Goal: Task Accomplishment & Management: Use online tool/utility

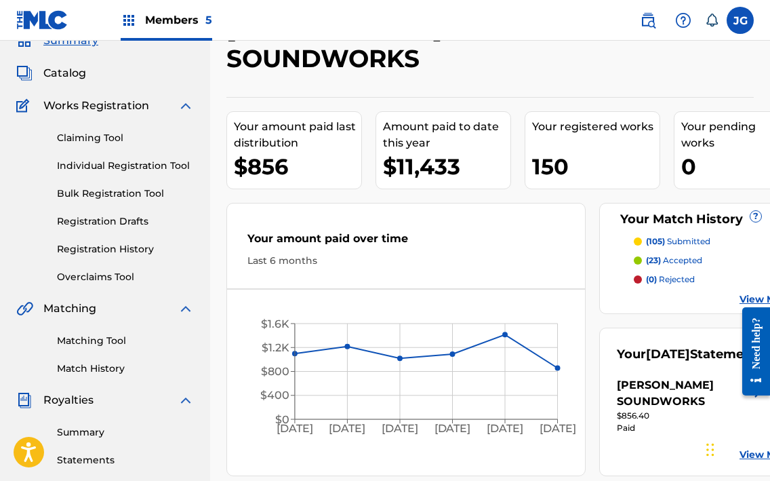
click at [180, 9] on div "Members 5" at bounding box center [167, 20] width 92 height 40
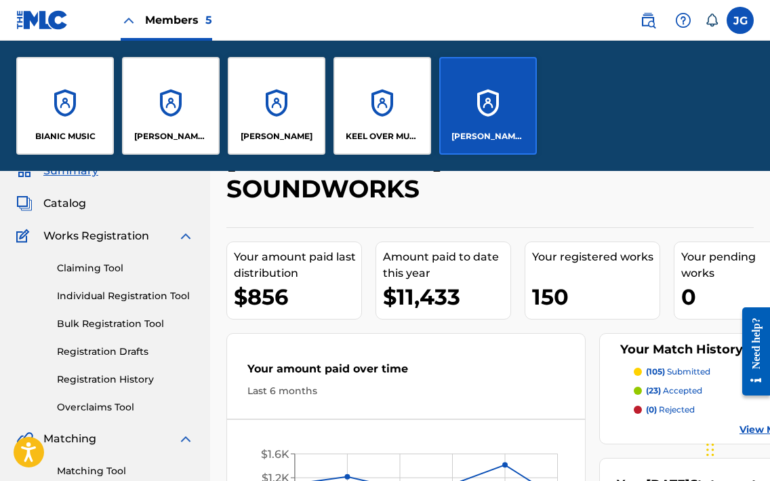
scroll to position [192, 0]
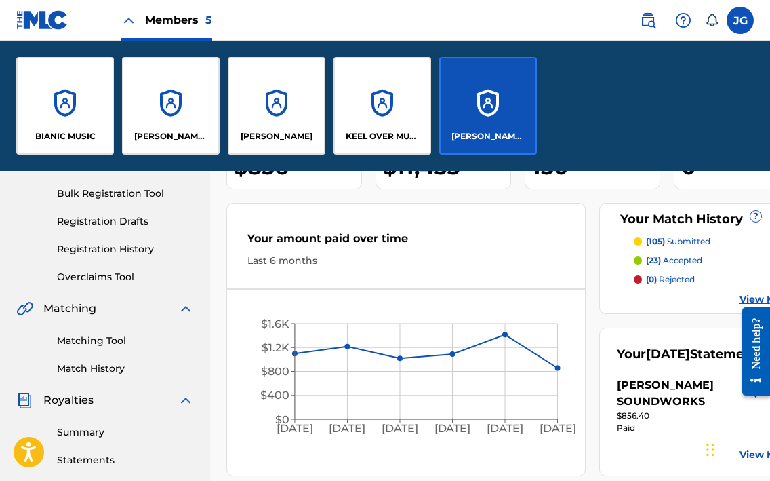
click at [296, 87] on div "[PERSON_NAME]" at bounding box center [277, 106] width 98 height 98
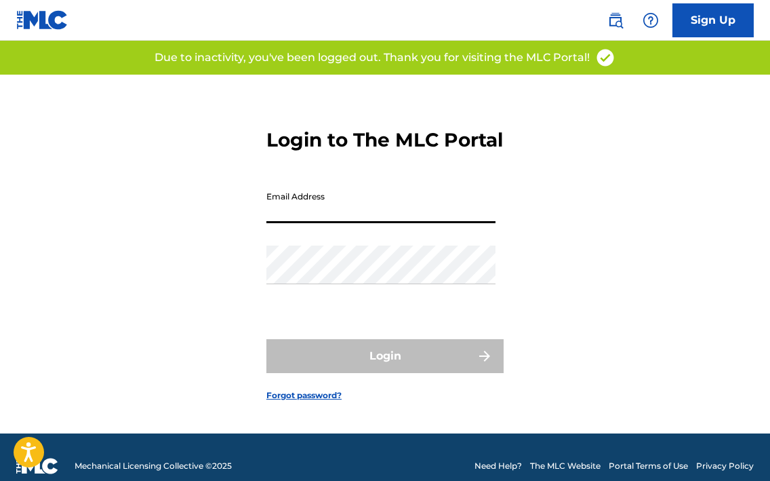
click at [299, 208] on input "Email Address" at bounding box center [381, 203] width 229 height 39
type input "[EMAIL_ADDRESS][DOMAIN_NAME]"
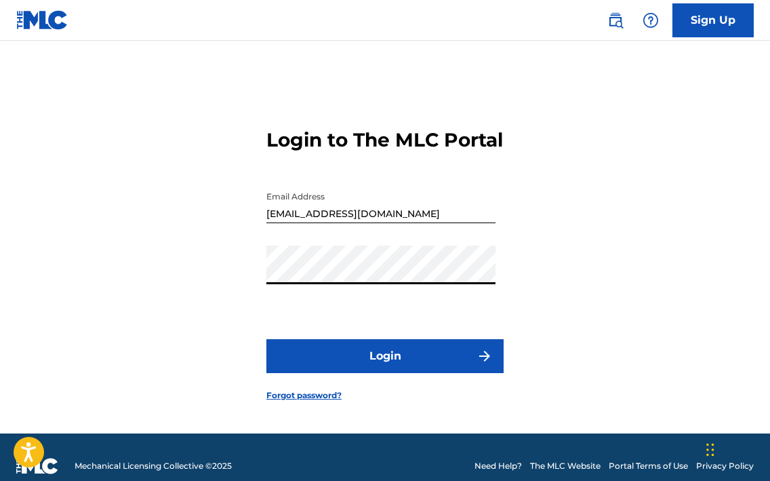
click at [382, 373] on button "Login" at bounding box center [385, 356] width 237 height 34
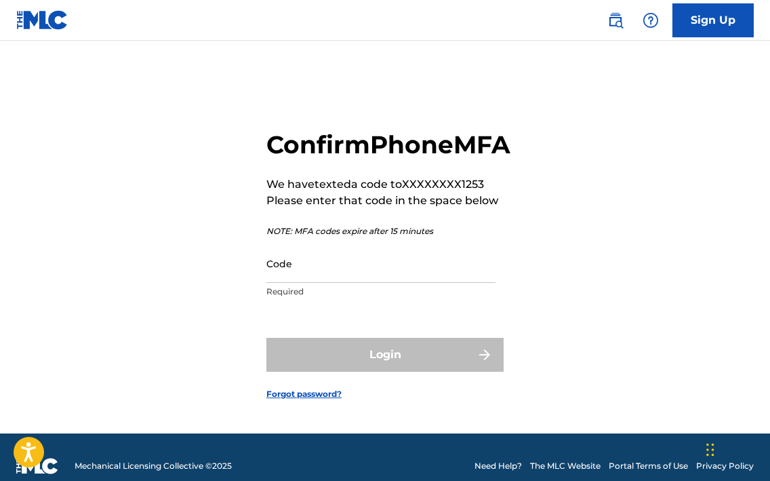
click at [351, 283] on input "Code" at bounding box center [381, 263] width 229 height 39
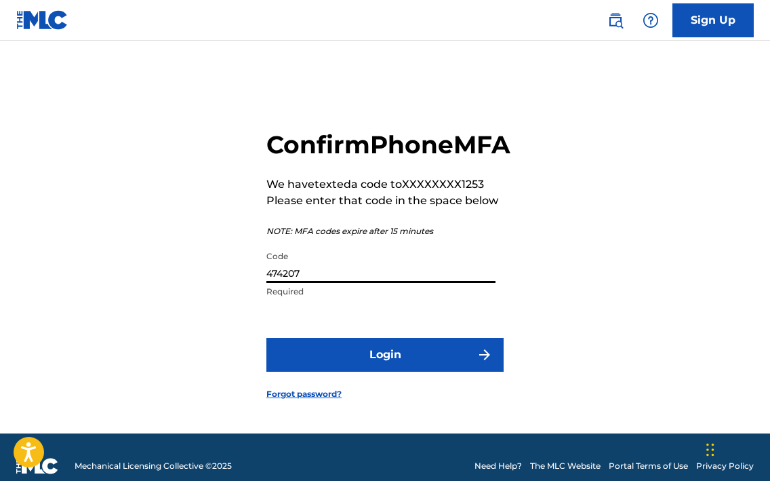
type input "474207"
click at [267, 338] on button "Login" at bounding box center [385, 355] width 237 height 34
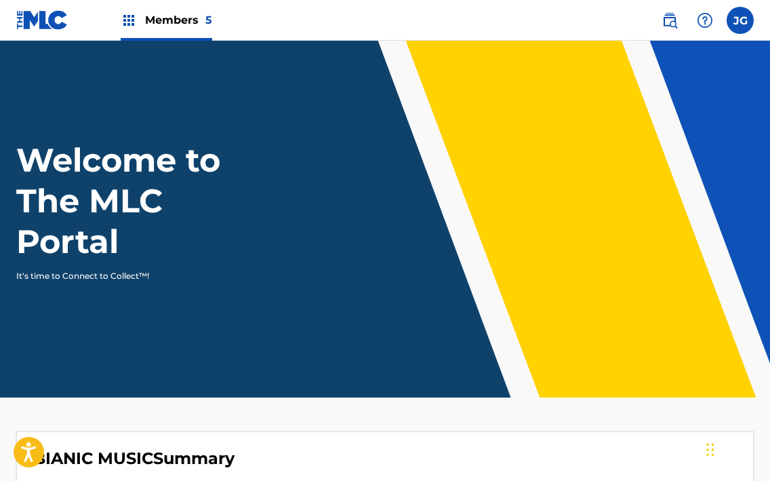
click at [198, 29] on div "Members 5" at bounding box center [167, 20] width 92 height 40
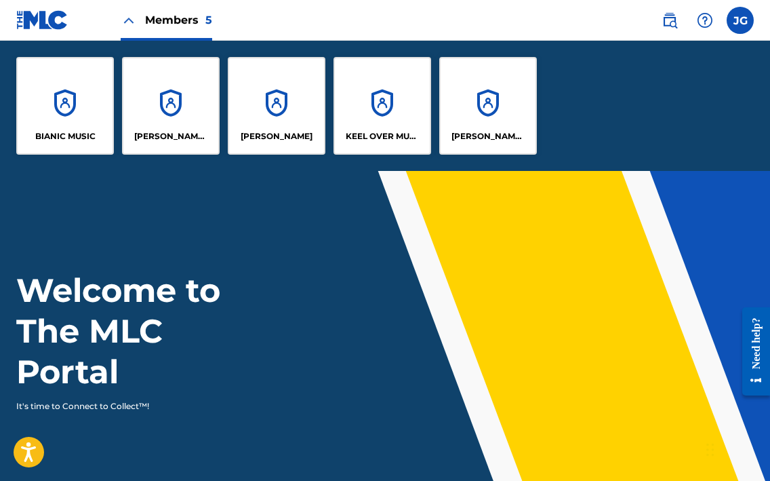
click at [255, 85] on div "[PERSON_NAME]" at bounding box center [277, 106] width 98 height 98
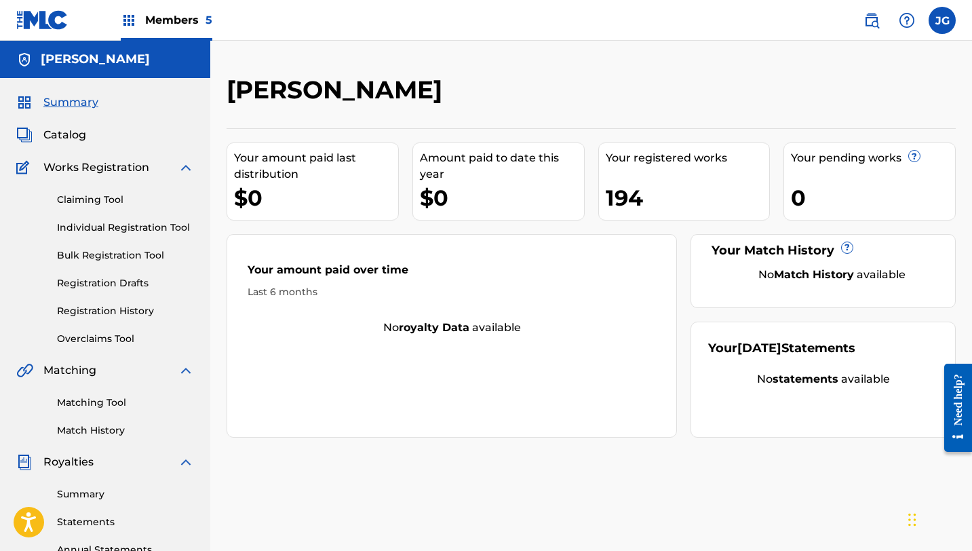
click at [631, 198] on div "194" at bounding box center [688, 197] width 164 height 31
click at [68, 141] on span "Catalog" at bounding box center [64, 135] width 43 height 16
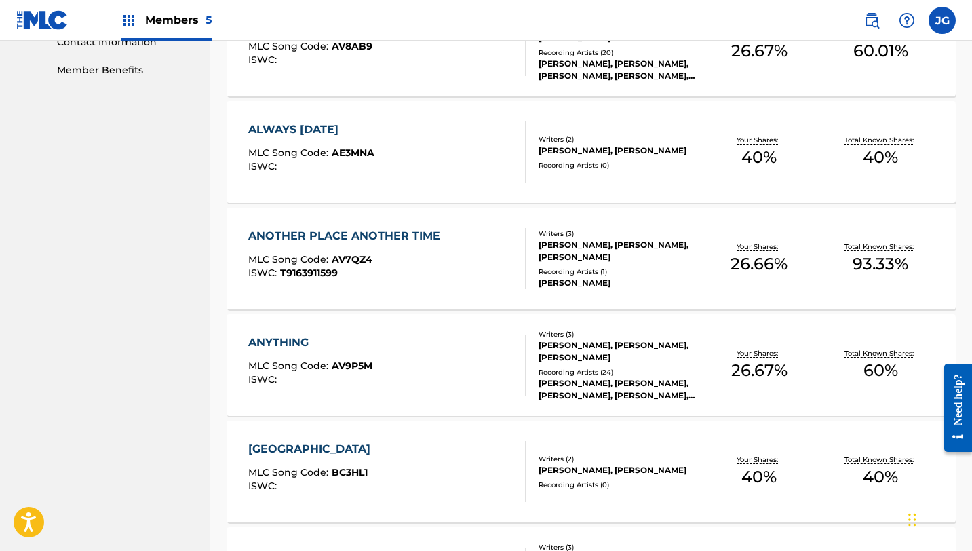
scroll to position [1002, 0]
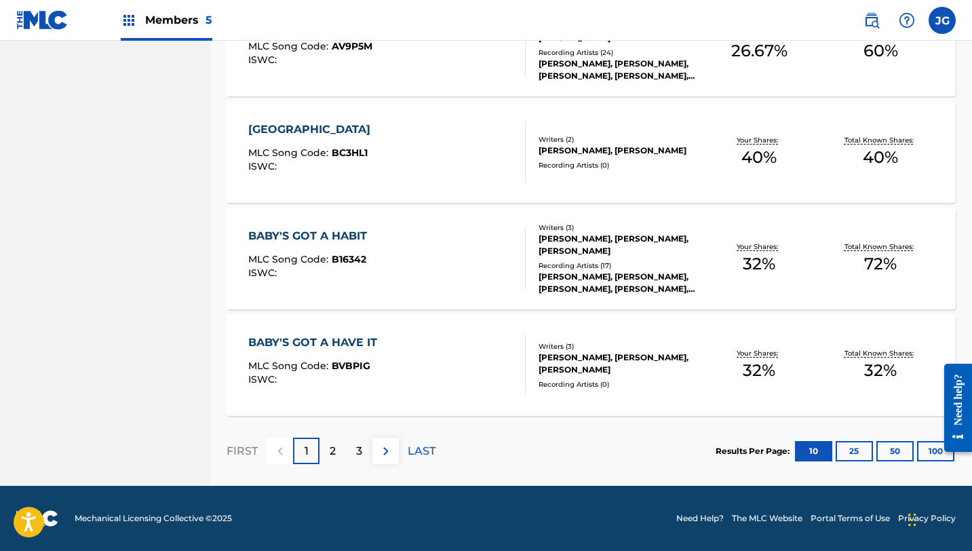
click at [334, 448] on p "2" at bounding box center [333, 451] width 6 height 16
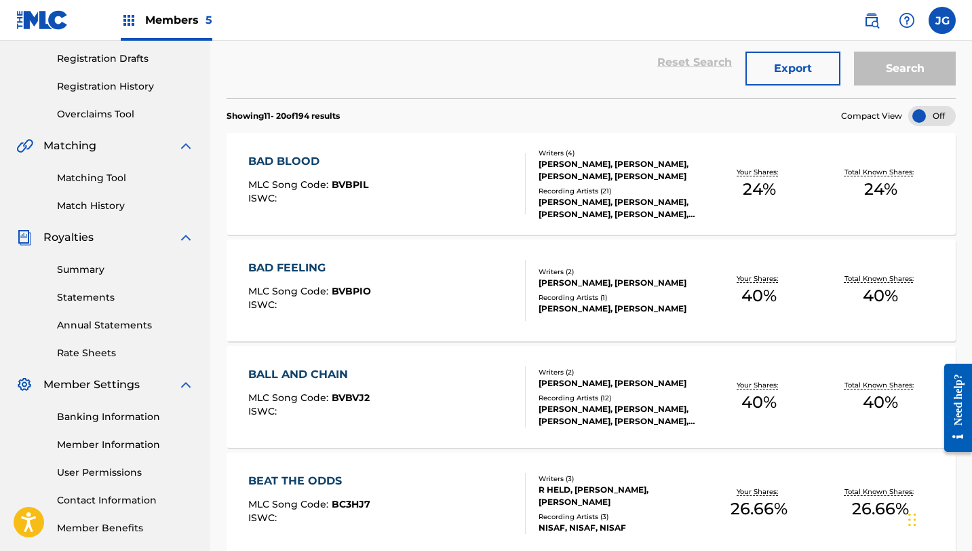
scroll to position [0, 0]
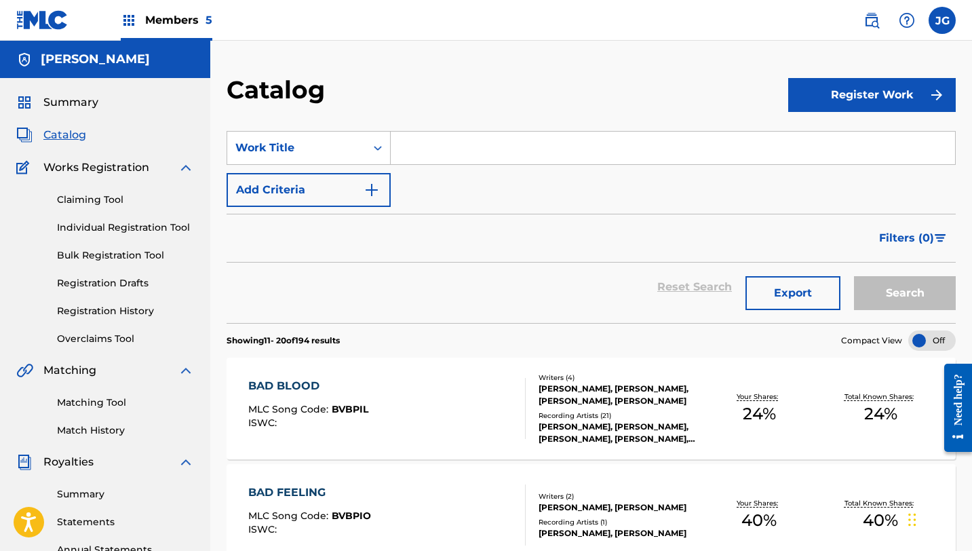
click at [157, 17] on span "Members 5" at bounding box center [178, 20] width 67 height 16
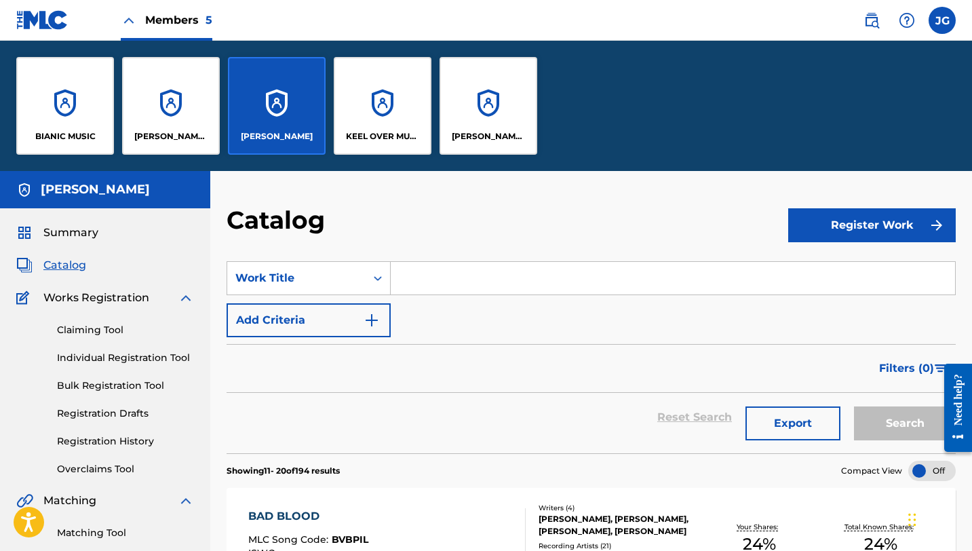
click at [70, 117] on div "BIANIC MUSIC" at bounding box center [65, 106] width 98 height 98
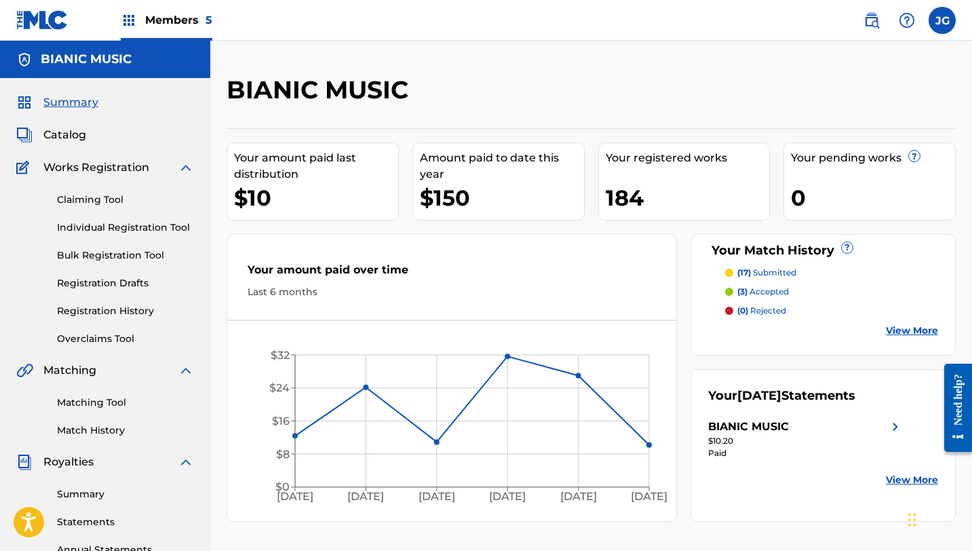
click at [184, 20] on span "Members 5" at bounding box center [178, 20] width 67 height 16
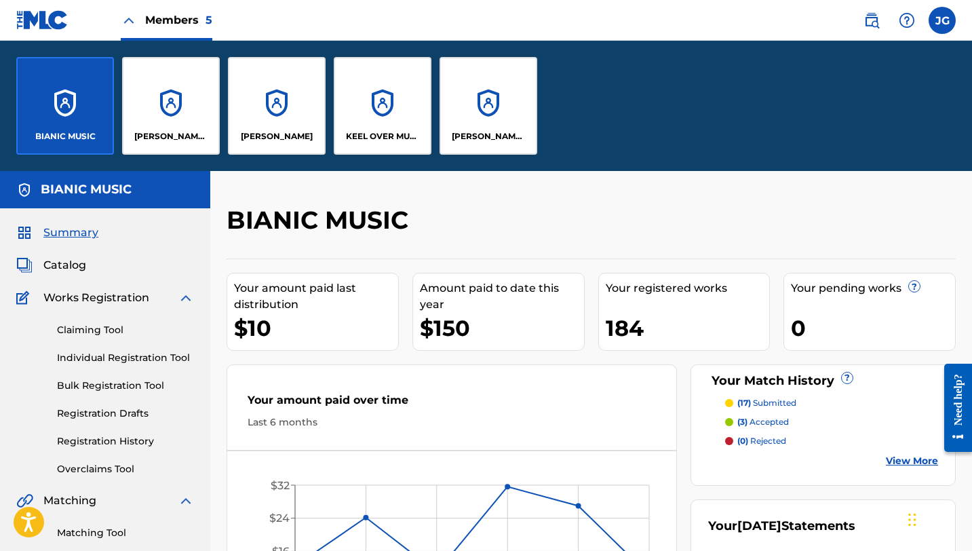
click at [395, 91] on div "KEEL OVER MUSIC" at bounding box center [383, 106] width 98 height 98
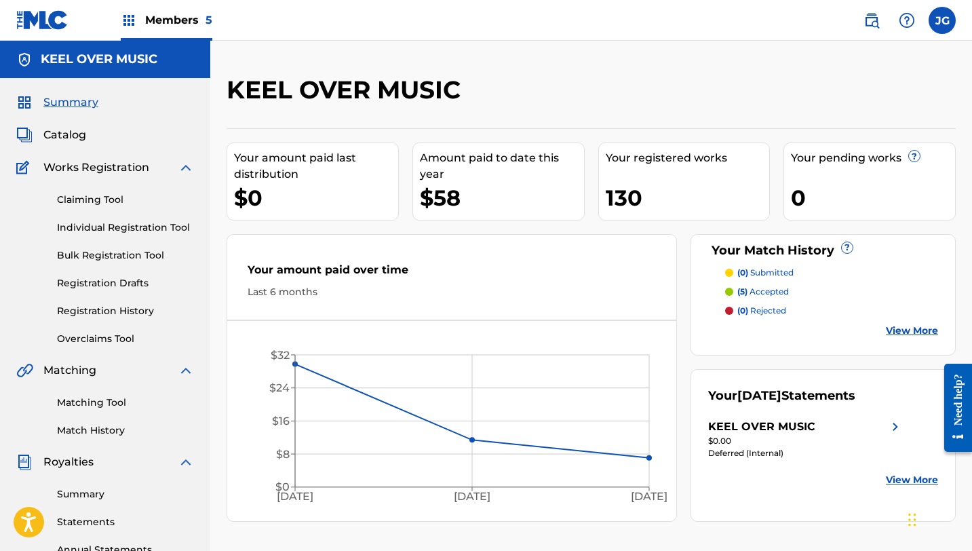
click at [199, 25] on span "Members 5" at bounding box center [178, 20] width 67 height 16
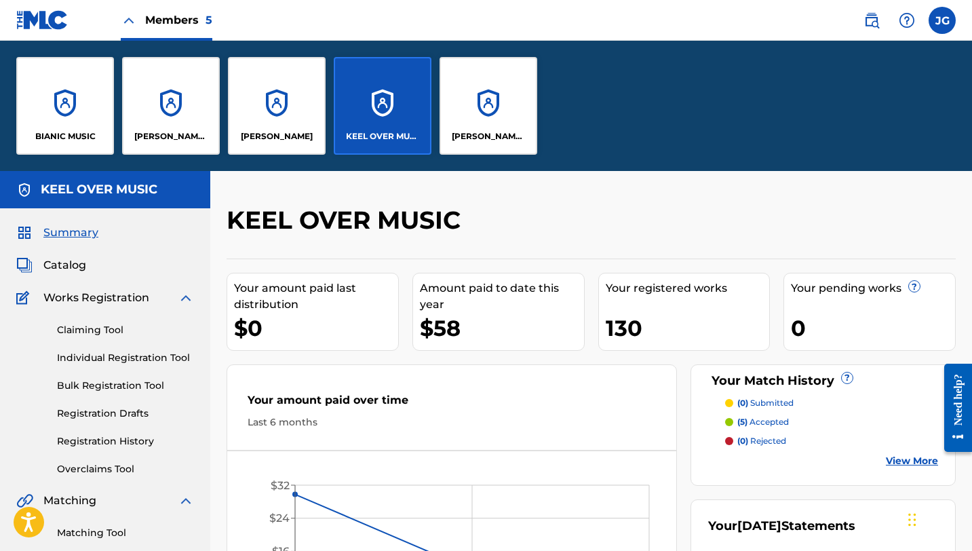
click at [201, 109] on div "[PERSON_NAME] MUSIC" at bounding box center [171, 106] width 98 height 98
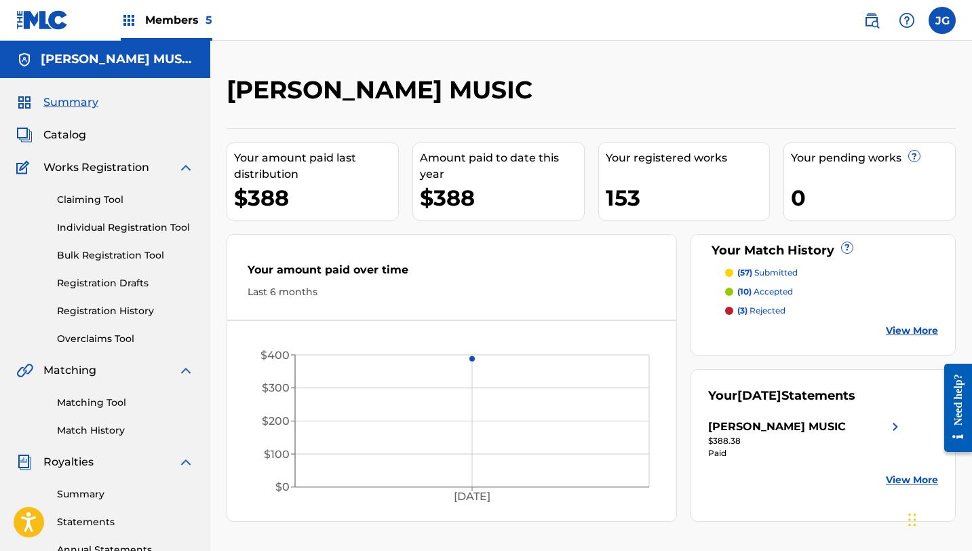
click at [194, 26] on span "Members 5" at bounding box center [178, 20] width 67 height 16
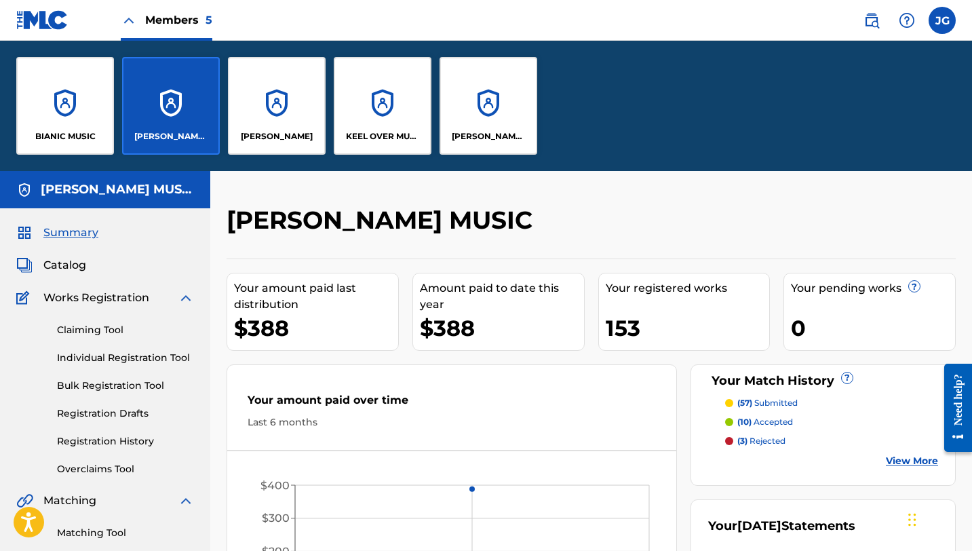
click at [473, 96] on div "[PERSON_NAME] SOUNDWORKS" at bounding box center [488, 106] width 98 height 98
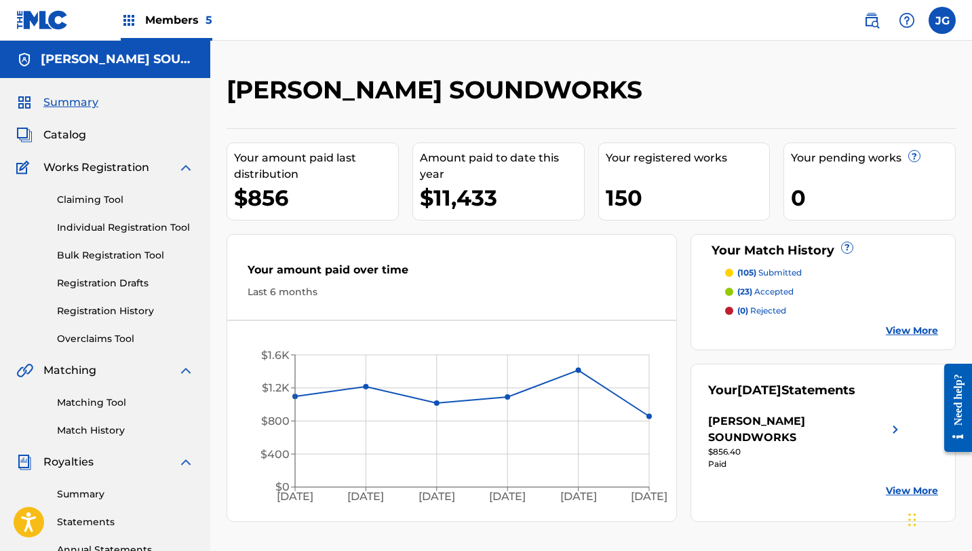
click at [67, 135] on span "Catalog" at bounding box center [64, 135] width 43 height 16
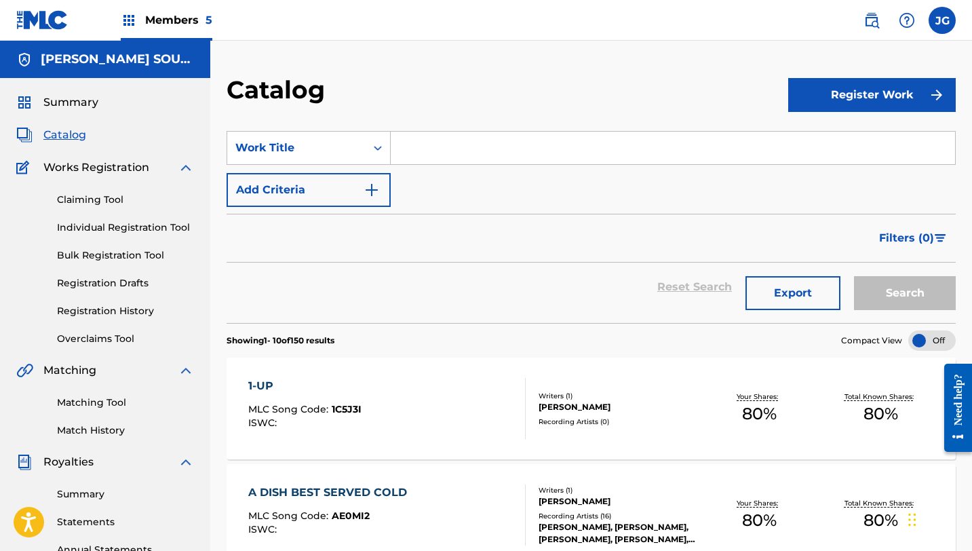
click at [450, 167] on div "SearchWithCriteria72c4e5c5-9c99-4588-9e0c-bf07ab6ce5d4 Work Title Add Criteria" at bounding box center [591, 169] width 729 height 76
click at [447, 146] on input "Search Form" at bounding box center [673, 148] width 564 height 33
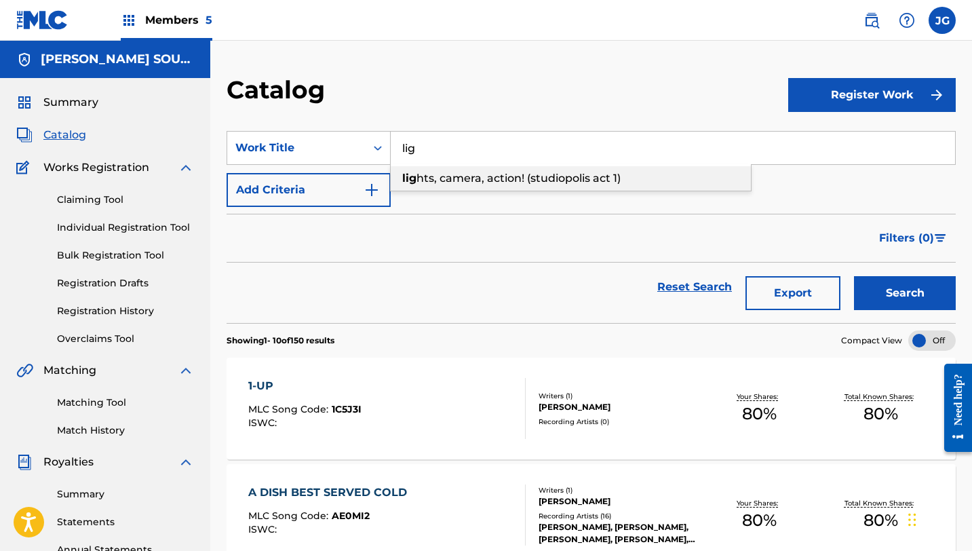
click at [456, 176] on span "hts, camera, action! (studiopolis act 1)" at bounding box center [518, 178] width 204 height 13
type input "lights, camera, action! (studiopolis act 1)"
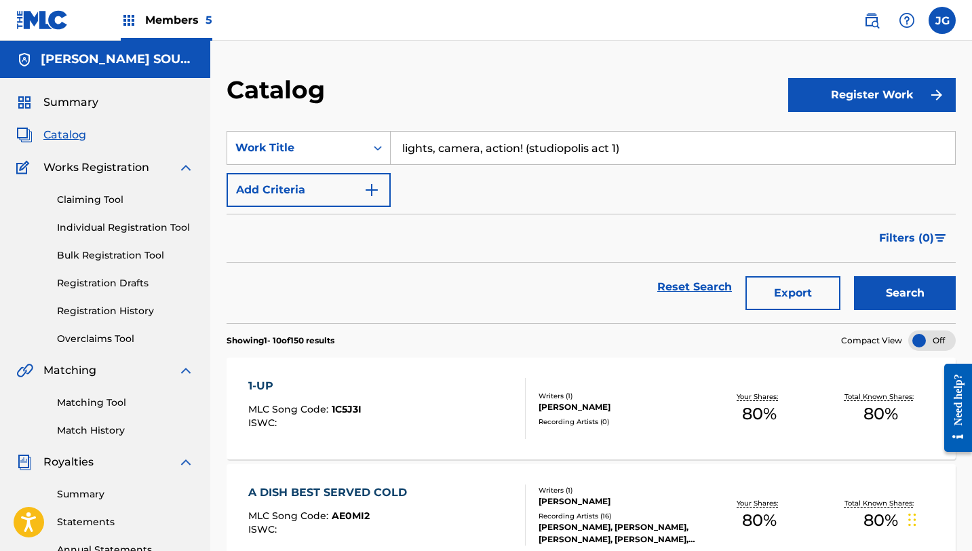
drag, startPoint x: 524, startPoint y: 149, endPoint x: 395, endPoint y: 149, distance: 128.9
click at [395, 149] on input "lights, camera, action! (studiopolis act 1)" at bounding box center [673, 148] width 564 height 33
click at [770, 276] on button "Search" at bounding box center [905, 293] width 102 height 34
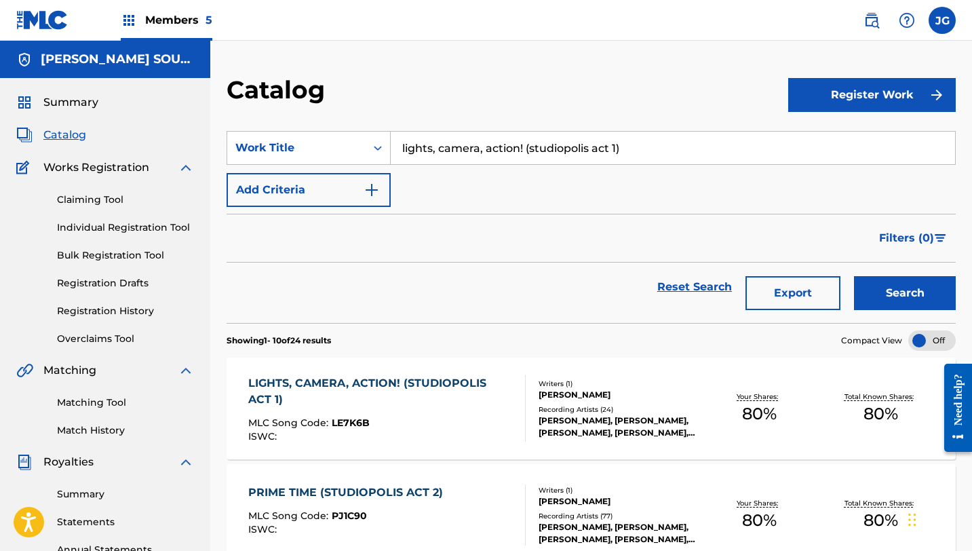
click at [252, 381] on div "LIGHTS, CAMERA, ACTION! (STUDIOPOLIS ACT 1)" at bounding box center [381, 391] width 266 height 33
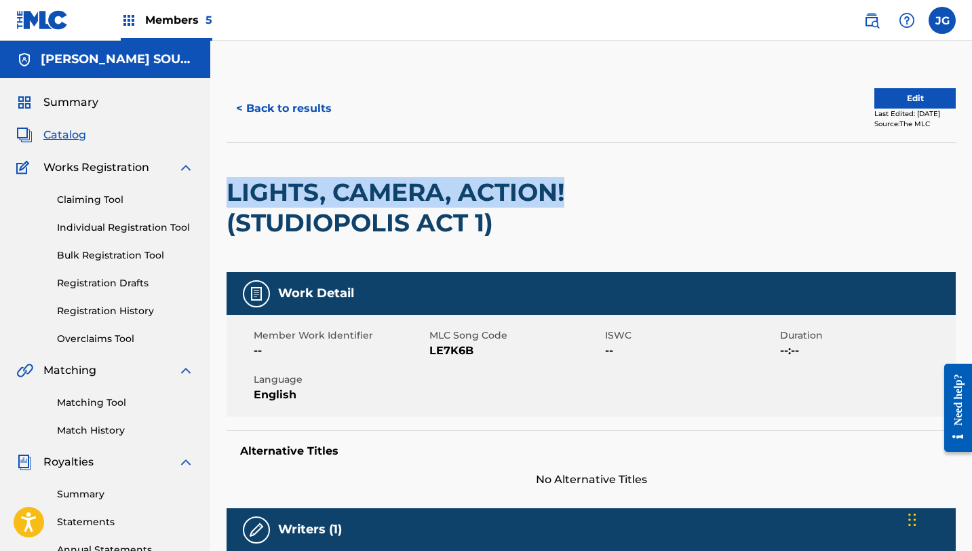
drag, startPoint x: 227, startPoint y: 190, endPoint x: 606, endPoint y: 189, distance: 379.1
click at [606, 189] on h2 "LIGHTS, CAMERA, ACTION! (STUDIOPOLIS ACT 1)" at bounding box center [445, 207] width 437 height 61
copy h2 "LIGHTS, CAMERA, ACTION!"
click at [99, 402] on link "Matching Tool" at bounding box center [125, 402] width 137 height 14
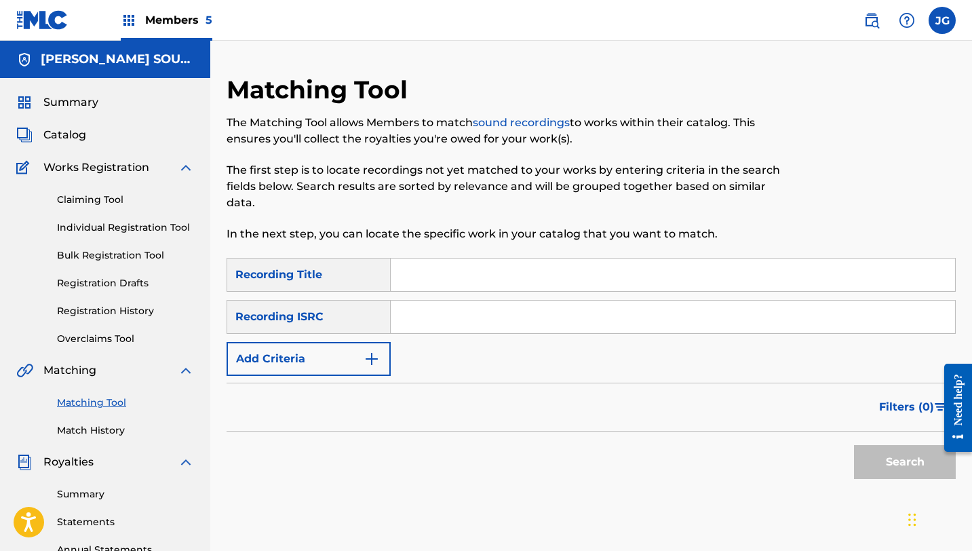
click at [448, 283] on input "Search Form" at bounding box center [673, 274] width 564 height 33
paste input "LIGHTS, CAMERA, ACTION!"
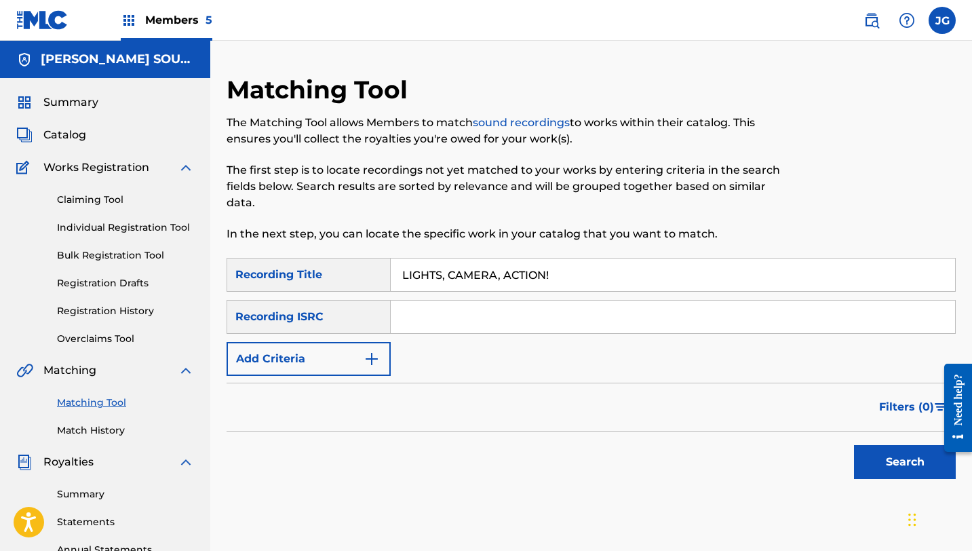
type input "LIGHTS, CAMERA, ACTION!"
click at [336, 354] on button "Add Criteria" at bounding box center [309, 359] width 164 height 34
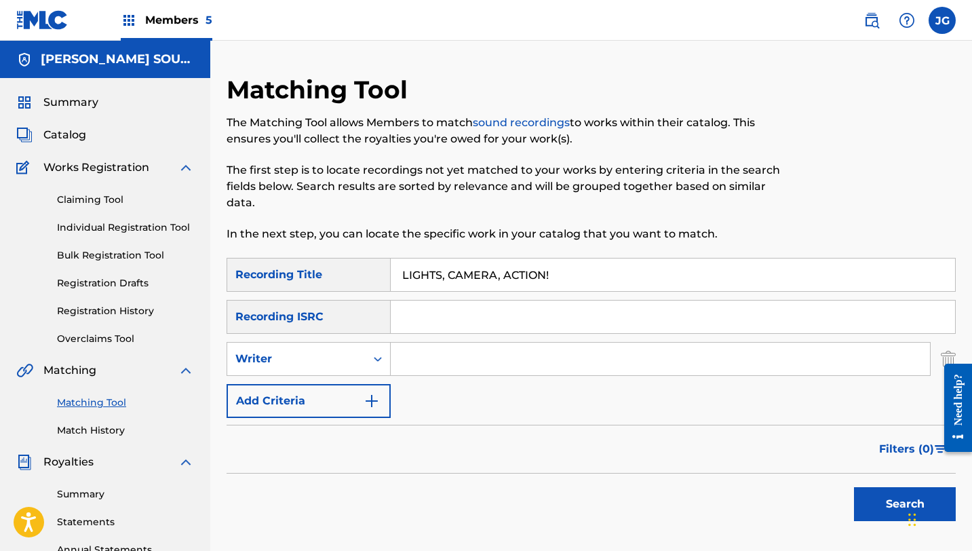
click at [427, 364] on input "Search Form" at bounding box center [660, 358] width 539 height 33
type input "tee lopes"
click at [368, 406] on img "Search Form" at bounding box center [372, 401] width 16 height 16
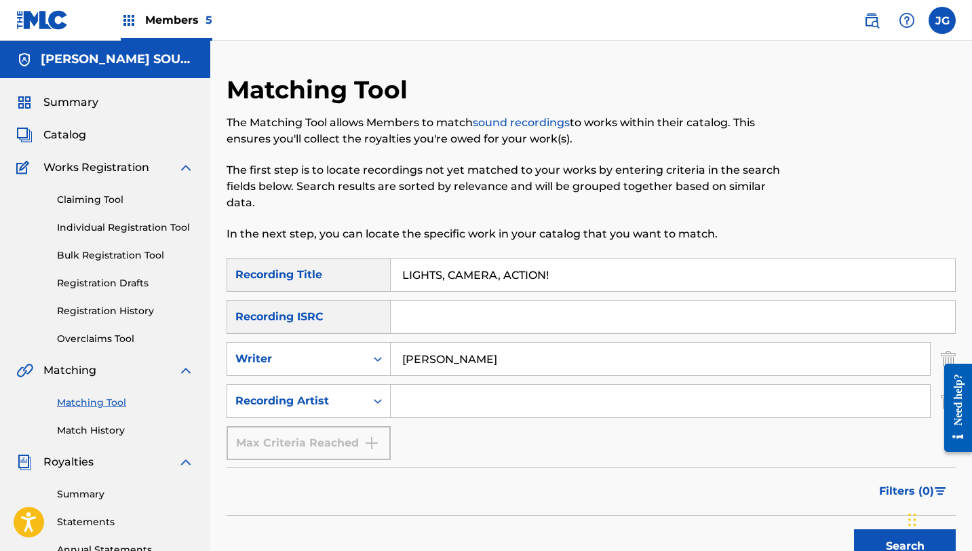
click at [437, 415] on input "Search Form" at bounding box center [660, 401] width 539 height 33
type input "tee lopes"
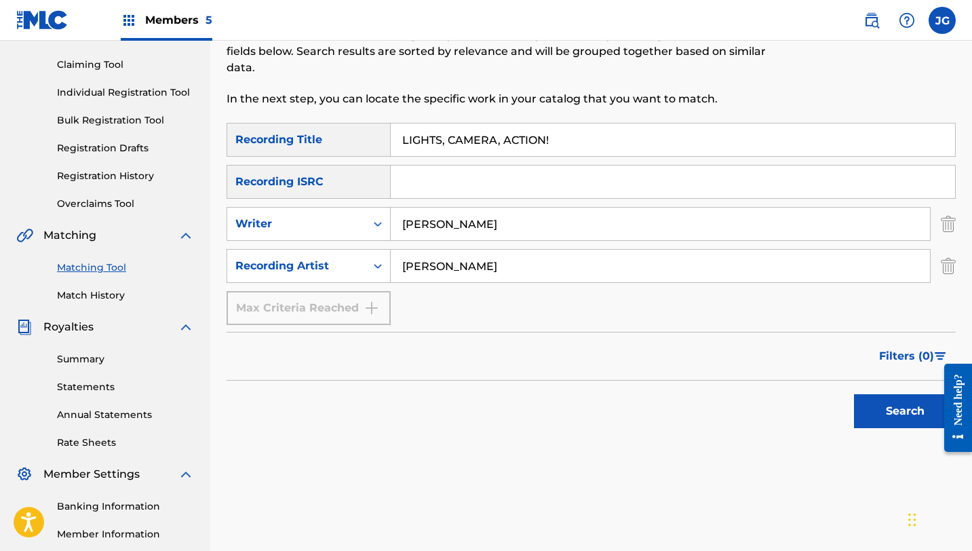
scroll to position [145, 0]
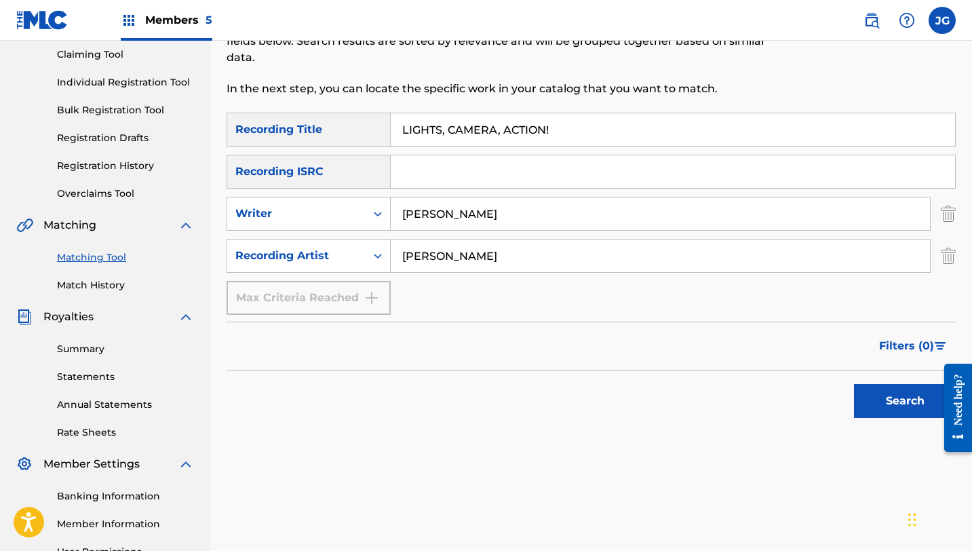
click at [770, 422] on div "Search" at bounding box center [901, 397] width 109 height 54
click at [770, 407] on button "Search" at bounding box center [905, 401] width 102 height 34
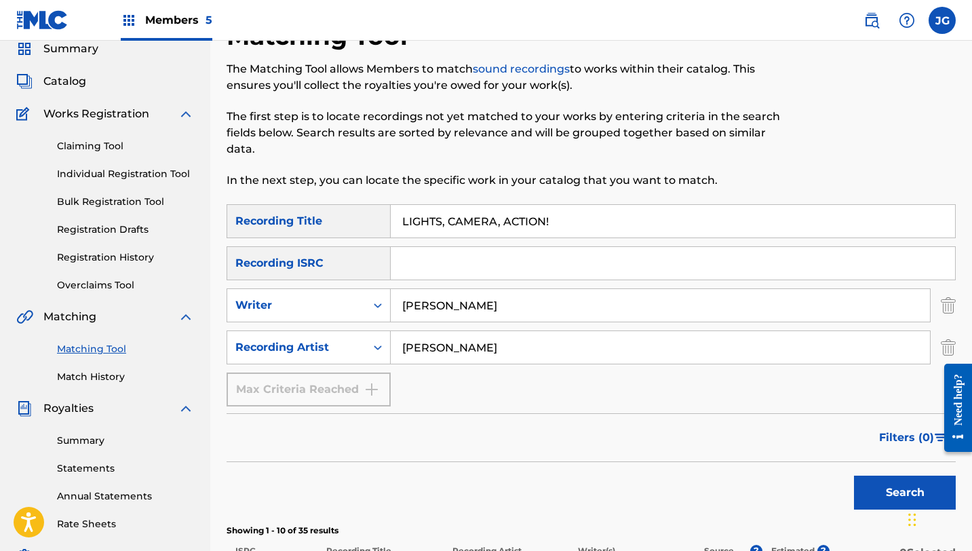
scroll to position [0, 0]
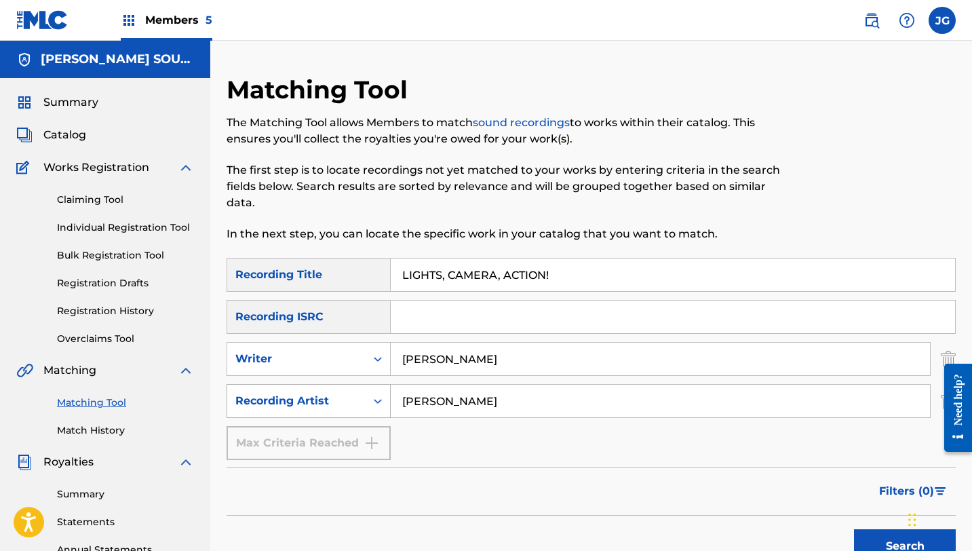
drag, startPoint x: 467, startPoint y: 404, endPoint x: 352, endPoint y: 404, distance: 114.6
click at [354, 404] on div "SearchWithCriteriaeccc27be-da58-4447-968c-7ece774883d4 Recording Artist tee lop…" at bounding box center [591, 401] width 729 height 34
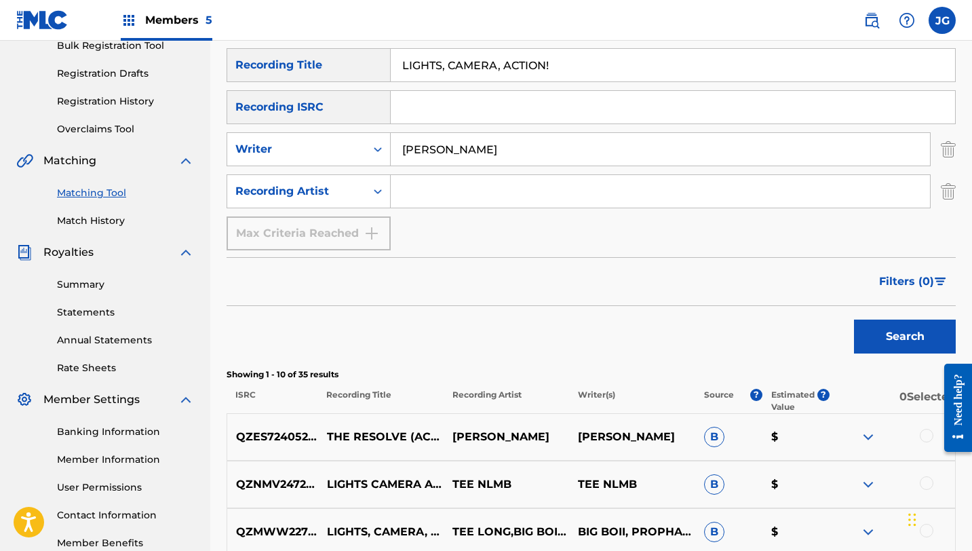
scroll to position [254, 0]
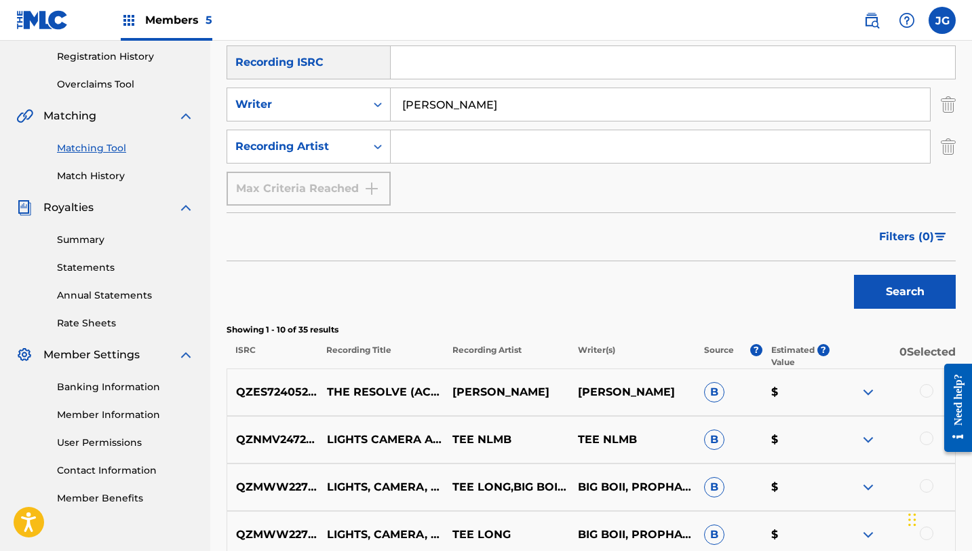
click at [770, 278] on button "Search" at bounding box center [905, 292] width 102 height 34
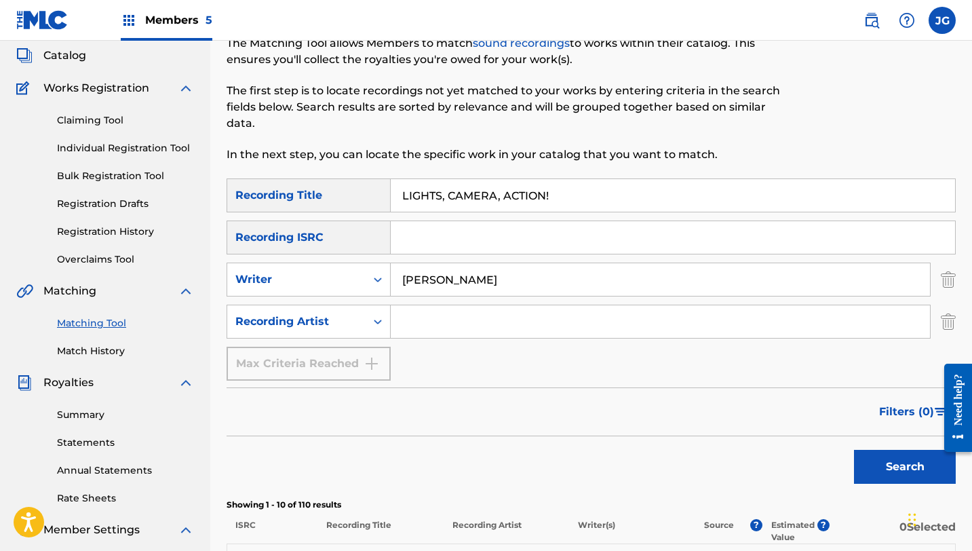
scroll to position [79, 0]
click at [320, 315] on div "Recording Artist" at bounding box center [296, 322] width 122 height 16
click at [422, 322] on input "Search Form" at bounding box center [660, 322] width 539 height 33
click at [344, 328] on div "Recording Artist" at bounding box center [296, 322] width 122 height 16
click at [337, 359] on div "Recording Artist" at bounding box center [308, 356] width 163 height 34
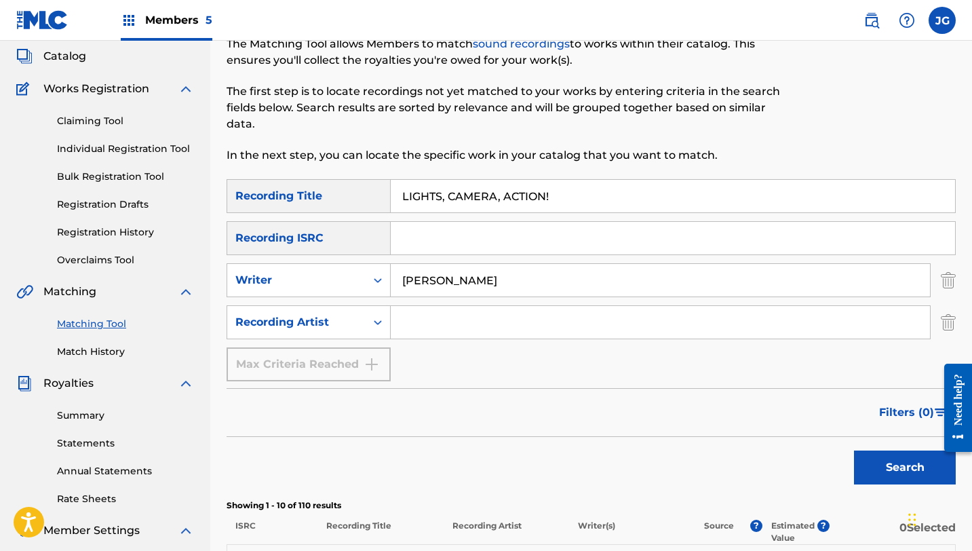
click at [408, 329] on input "Search Form" at bounding box center [660, 322] width 539 height 33
type input "tee lopes"
drag, startPoint x: 456, startPoint y: 320, endPoint x: 495, endPoint y: 317, distance: 38.8
click at [495, 317] on input "tee lopes" at bounding box center [660, 322] width 539 height 33
click at [770, 450] on button "Search" at bounding box center [905, 467] width 102 height 34
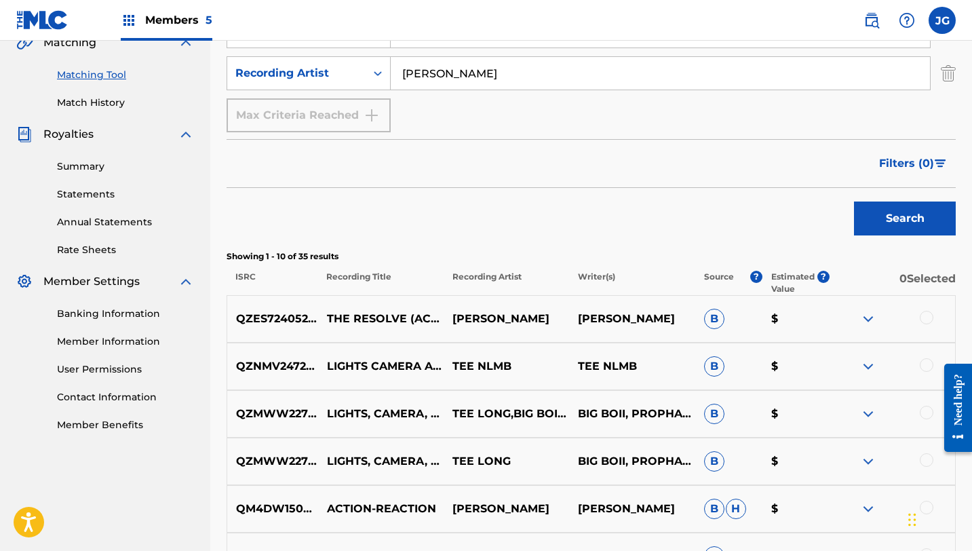
scroll to position [317, 0]
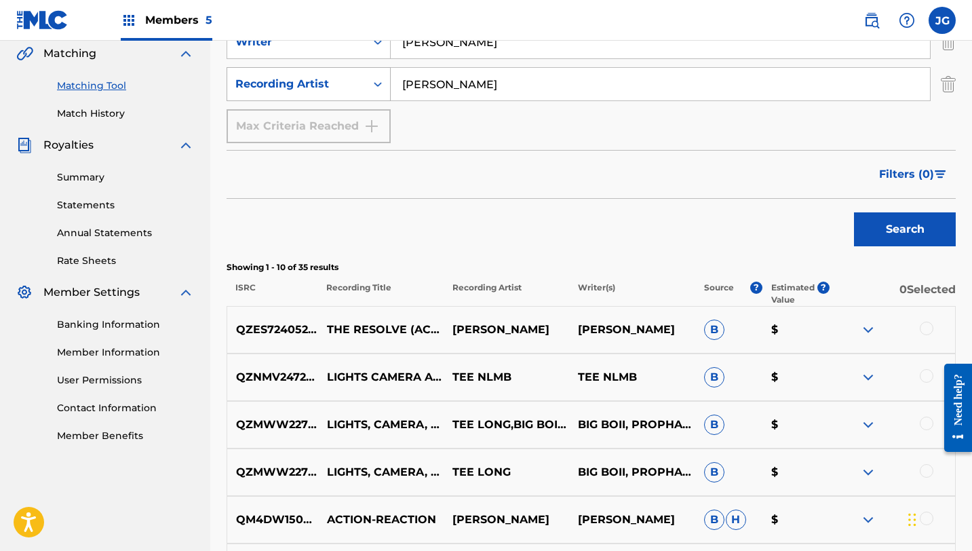
drag, startPoint x: 456, startPoint y: 86, endPoint x: 357, endPoint y: 83, distance: 99.7
click at [357, 83] on div "SearchWithCriteria5d322b15-a220-48eb-bd7f-15515e0f2caa Recording Artist tee lop…" at bounding box center [591, 84] width 729 height 34
click at [770, 212] on button "Search" at bounding box center [905, 229] width 102 height 34
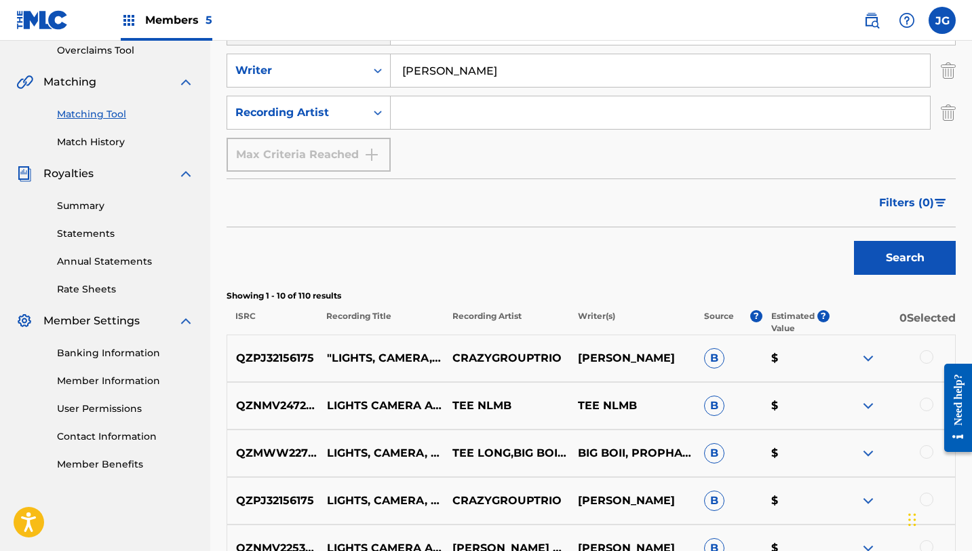
scroll to position [292, 0]
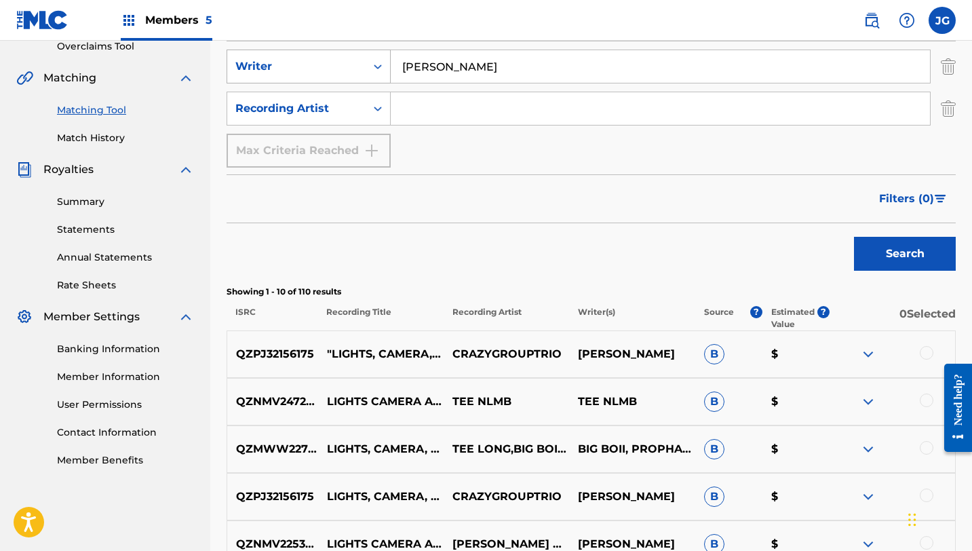
drag, startPoint x: 462, startPoint y: 69, endPoint x: 378, endPoint y: 68, distance: 83.4
click at [378, 69] on div "SearchWithCriteria719d6693-385b-4ffa-9ec8-50af3679fc18 Writer tee lopes" at bounding box center [591, 67] width 729 height 34
click at [422, 108] on input "Search Form" at bounding box center [660, 108] width 539 height 33
paste input "tee lopes"
type input "tee lopes"
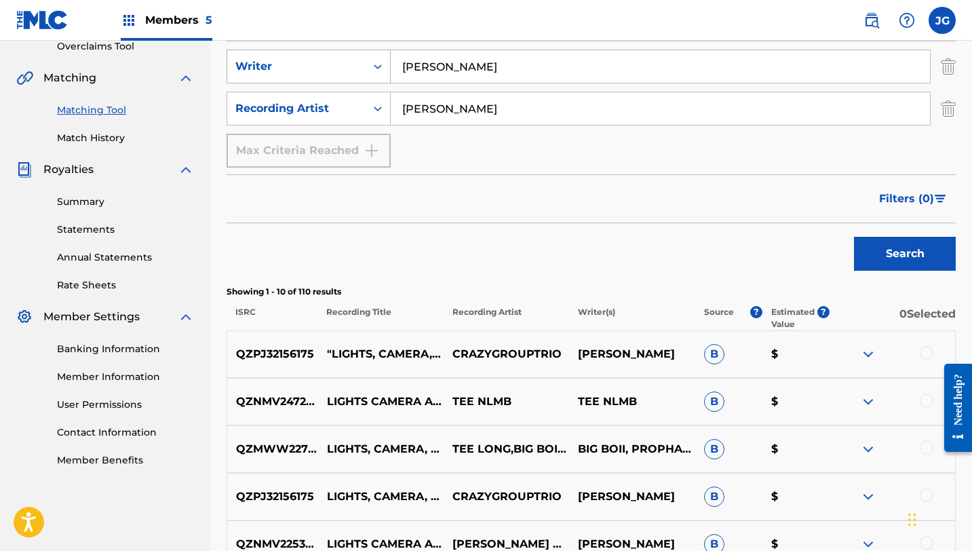
drag, startPoint x: 455, startPoint y: 68, endPoint x: 297, endPoint y: 62, distance: 158.1
click at [297, 64] on div "SearchWithCriteria719d6693-385b-4ffa-9ec8-50af3679fc18 Writer tee lopes" at bounding box center [591, 67] width 729 height 34
click at [770, 237] on button "Search" at bounding box center [905, 254] width 102 height 34
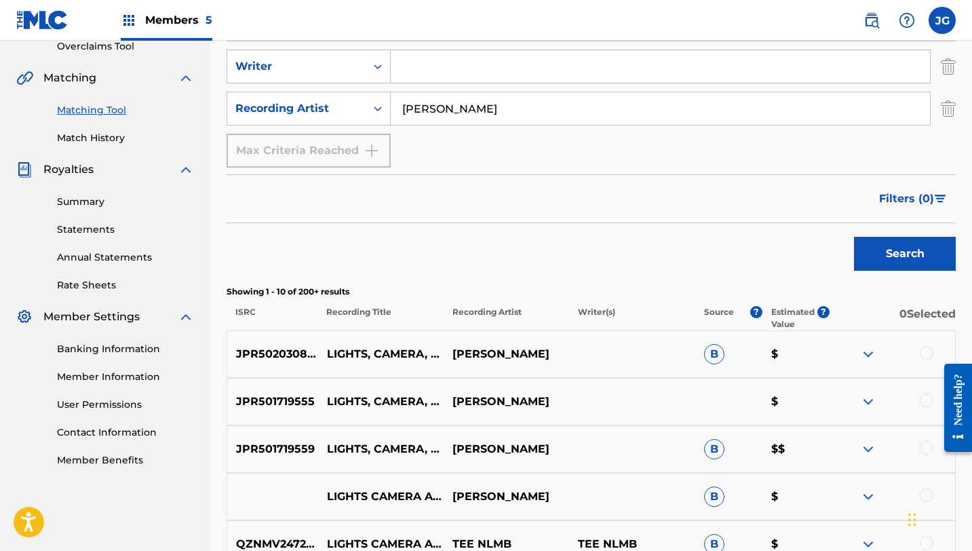
drag, startPoint x: 399, startPoint y: 106, endPoint x: 498, endPoint y: 117, distance: 99.6
click at [498, 117] on input "tee lopes" at bounding box center [660, 108] width 539 height 33
click at [429, 83] on div "Search Form" at bounding box center [661, 67] width 540 height 34
click at [429, 82] on div "Search Form" at bounding box center [661, 67] width 540 height 34
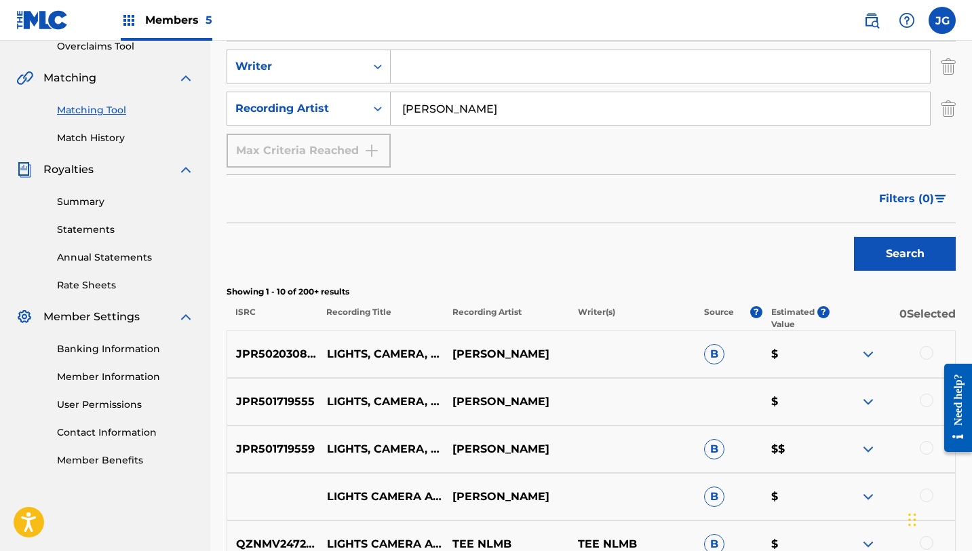
click at [429, 66] on input "Search Form" at bounding box center [660, 66] width 539 height 33
paste input "tee lopes"
type input "tee lopes"
drag, startPoint x: 465, startPoint y: 114, endPoint x: 258, endPoint y: 111, distance: 206.2
click at [258, 111] on div "SearchWithCriteria5d322b15-a220-48eb-bd7f-15515e0f2caa Recording Artist tee lop…" at bounding box center [591, 109] width 729 height 34
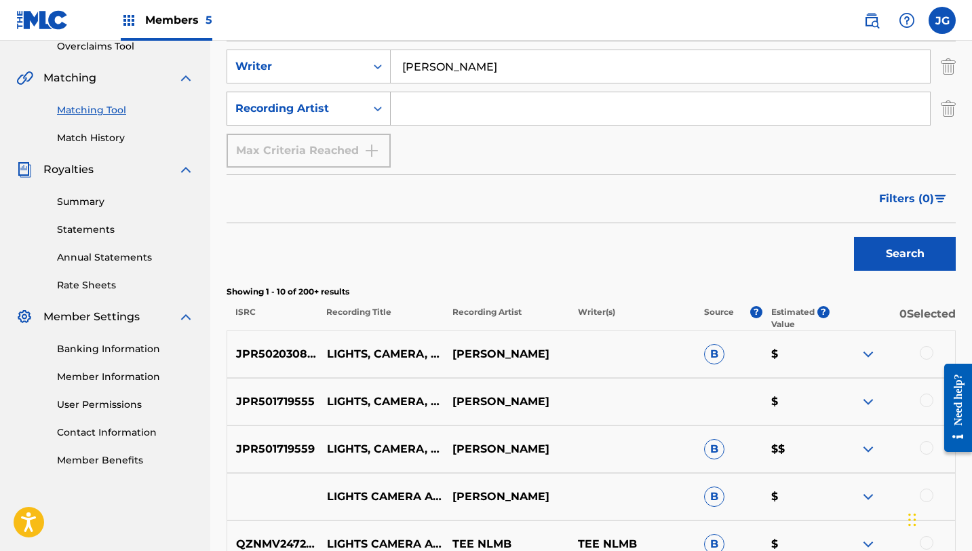
click at [770, 237] on button "Search" at bounding box center [905, 254] width 102 height 34
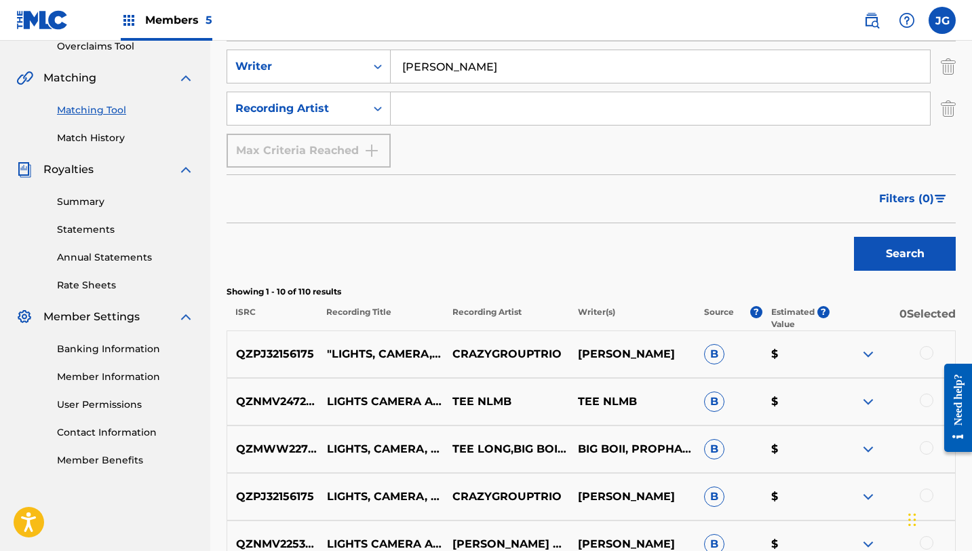
click at [434, 106] on input "Search Form" at bounding box center [660, 108] width 539 height 33
type input "tee lopes"
click at [770, 258] on button "Search" at bounding box center [905, 254] width 102 height 34
drag, startPoint x: 458, startPoint y: 70, endPoint x: 301, endPoint y: 70, distance: 156.7
click at [303, 70] on div "SearchWithCriteria719d6693-385b-4ffa-9ec8-50af3679fc18 Writer tee lopes" at bounding box center [591, 67] width 729 height 34
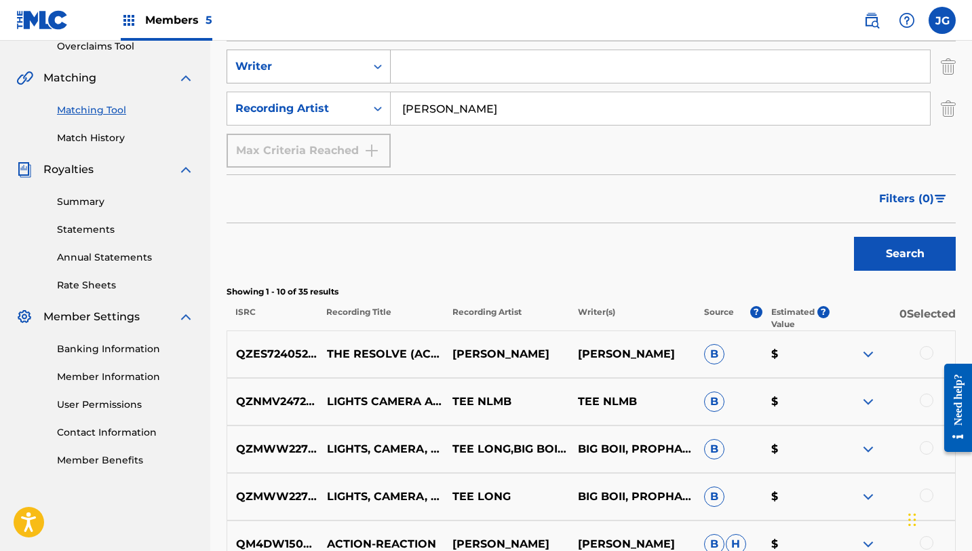
click at [770, 237] on button "Search" at bounding box center [905, 254] width 102 height 34
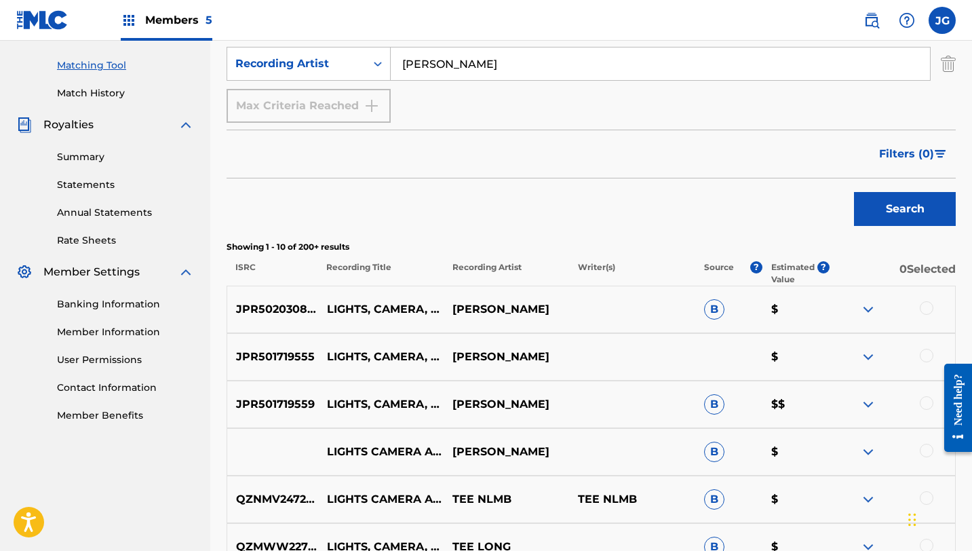
scroll to position [351, 0]
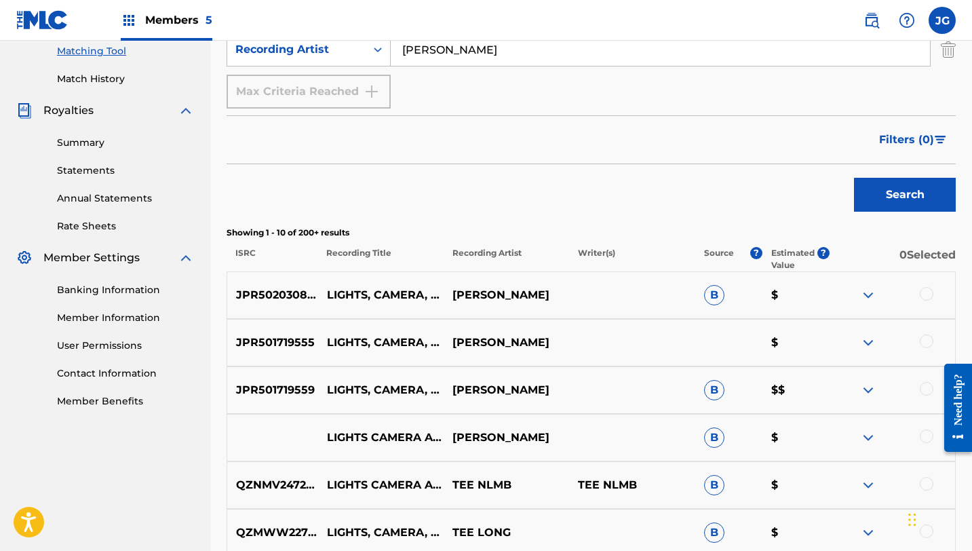
click at [770, 299] on div at bounding box center [891, 295] width 125 height 16
click at [770, 298] on div at bounding box center [891, 295] width 125 height 16
click at [770, 288] on div at bounding box center [927, 294] width 14 height 14
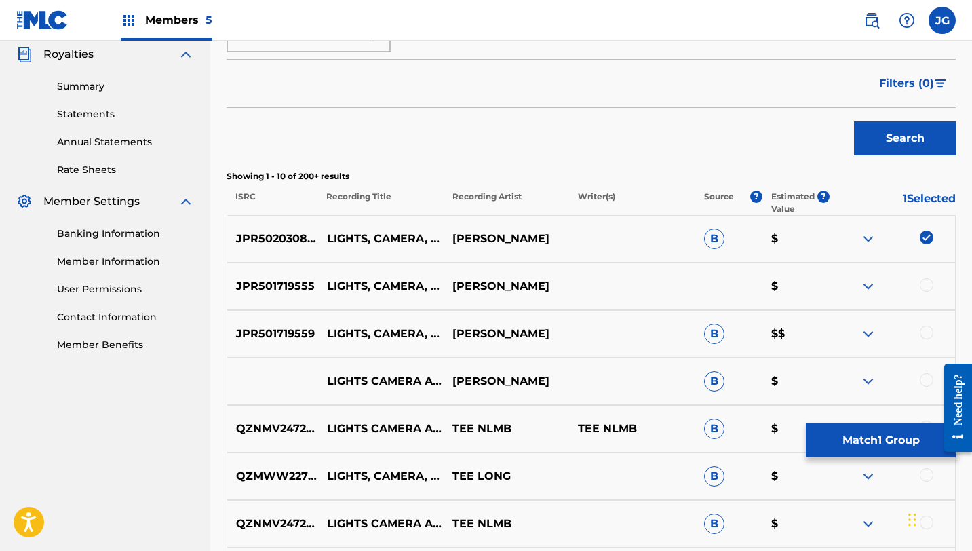
scroll to position [418, 0]
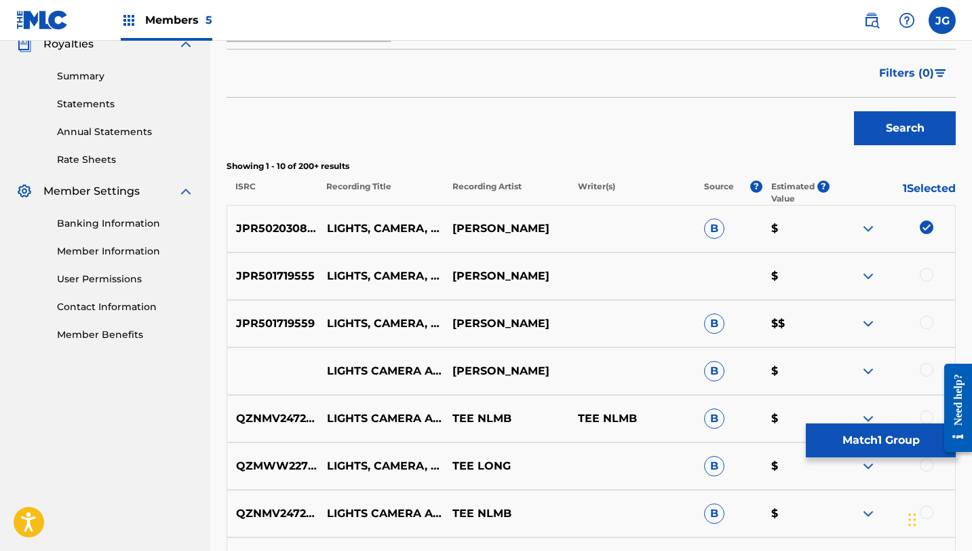
click at [770, 277] on div at bounding box center [927, 275] width 14 height 14
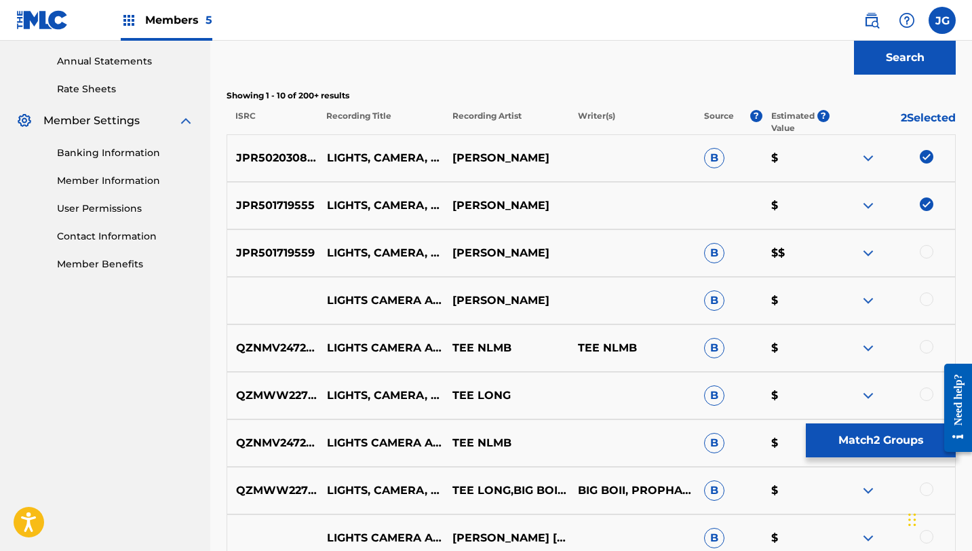
scroll to position [501, 0]
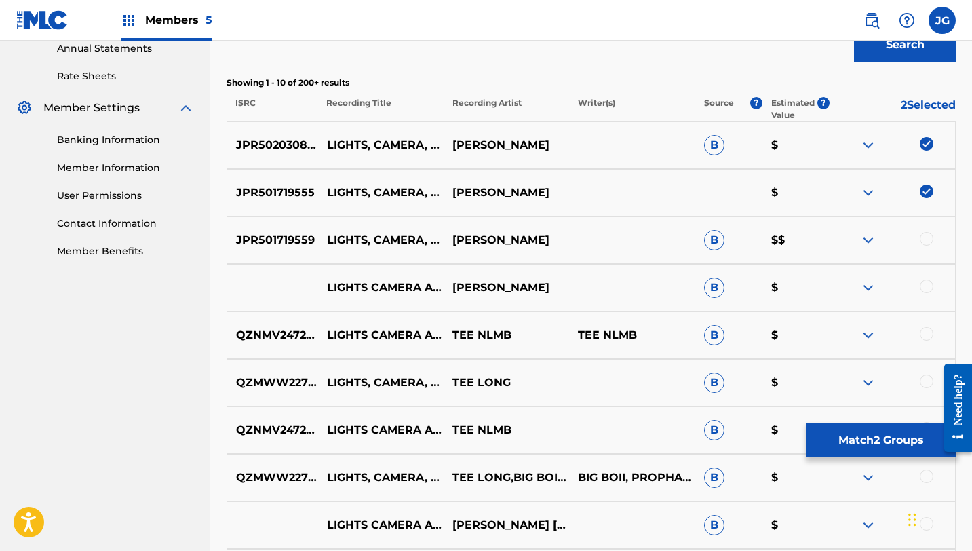
click at [770, 241] on div at bounding box center [927, 239] width 14 height 14
click at [770, 286] on div at bounding box center [927, 286] width 14 height 14
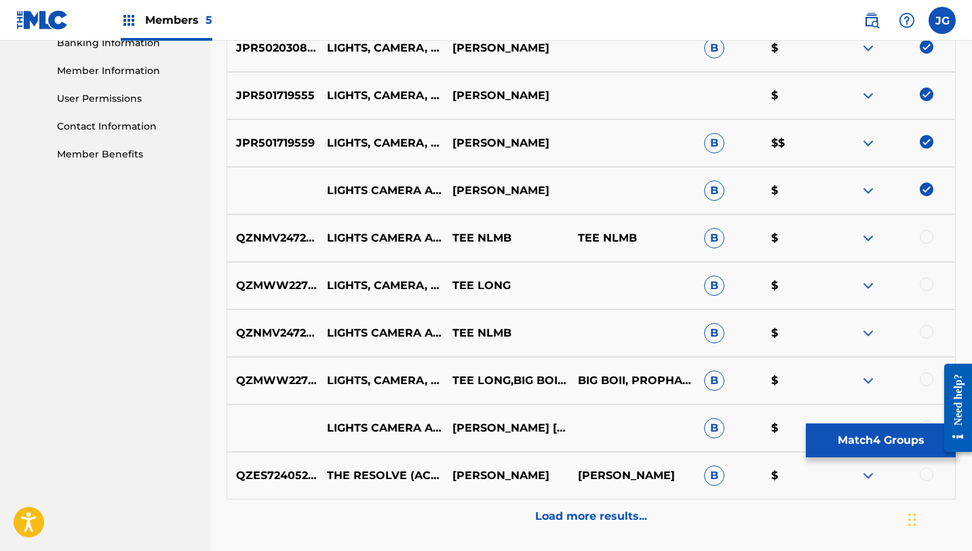
scroll to position [600, 0]
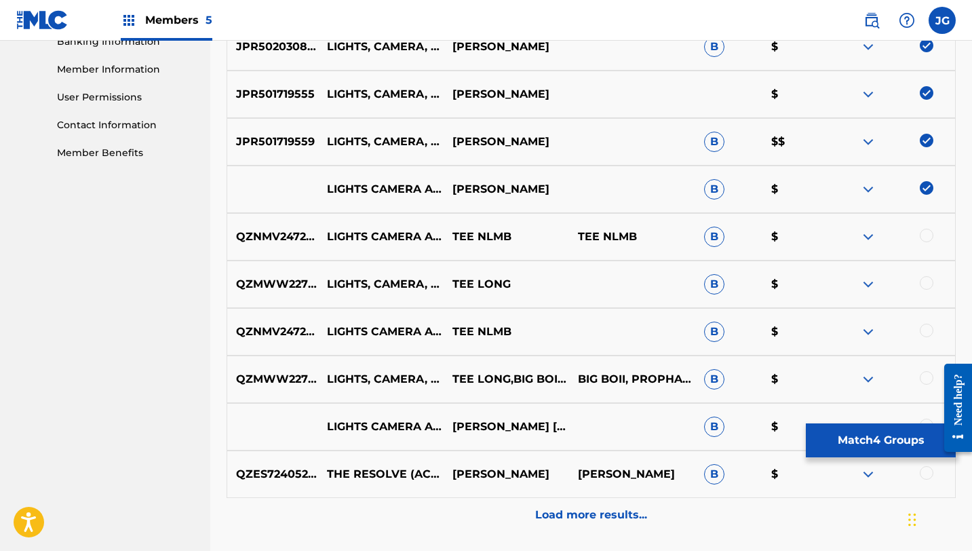
click at [770, 378] on div at bounding box center [927, 378] width 14 height 14
click at [770, 380] on img at bounding box center [927, 378] width 14 height 14
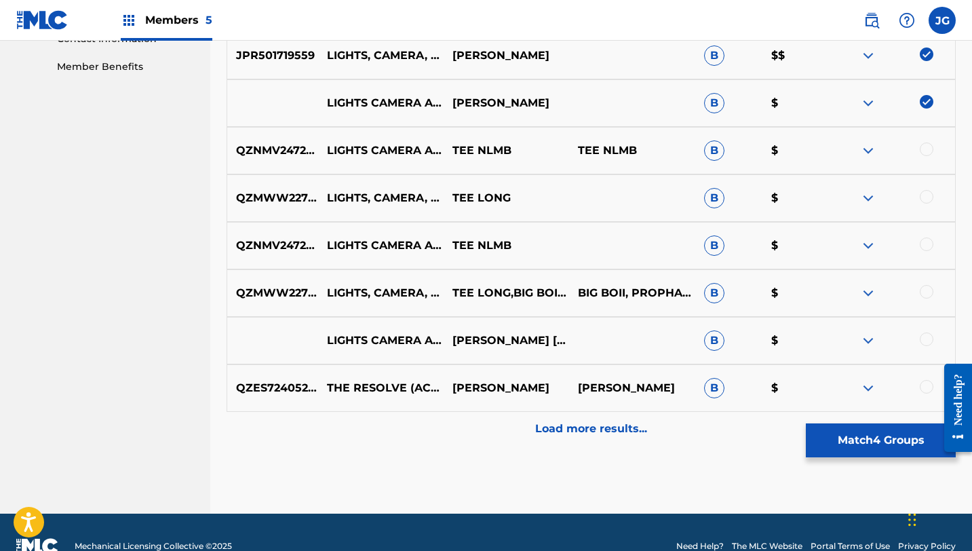
scroll to position [700, 0]
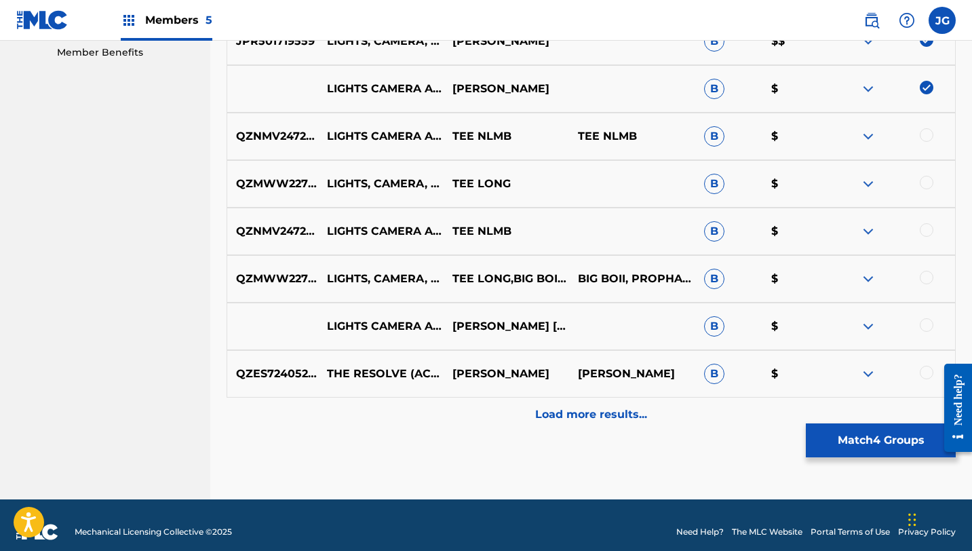
click at [770, 323] on div at bounding box center [927, 325] width 14 height 14
click at [585, 416] on p "Load more results..." at bounding box center [591, 414] width 112 height 16
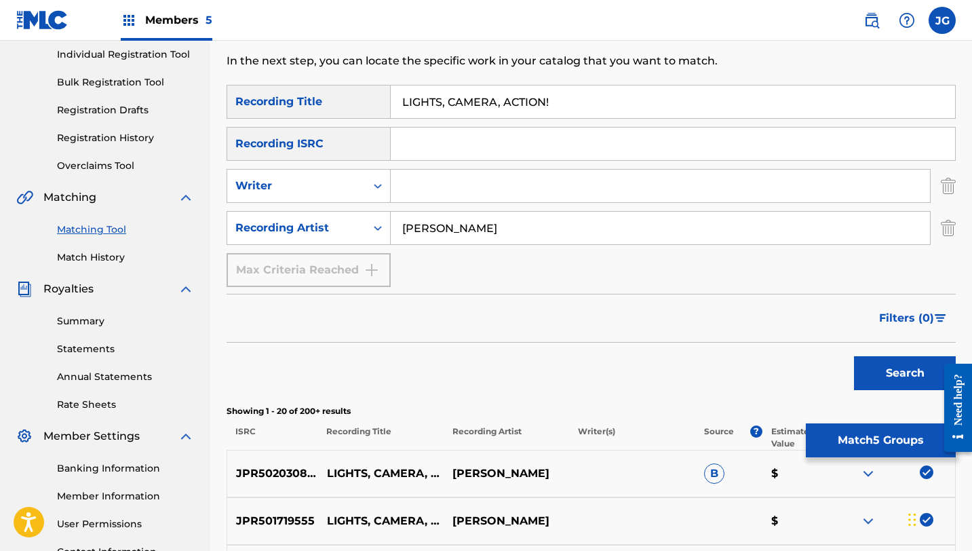
scroll to position [146, 0]
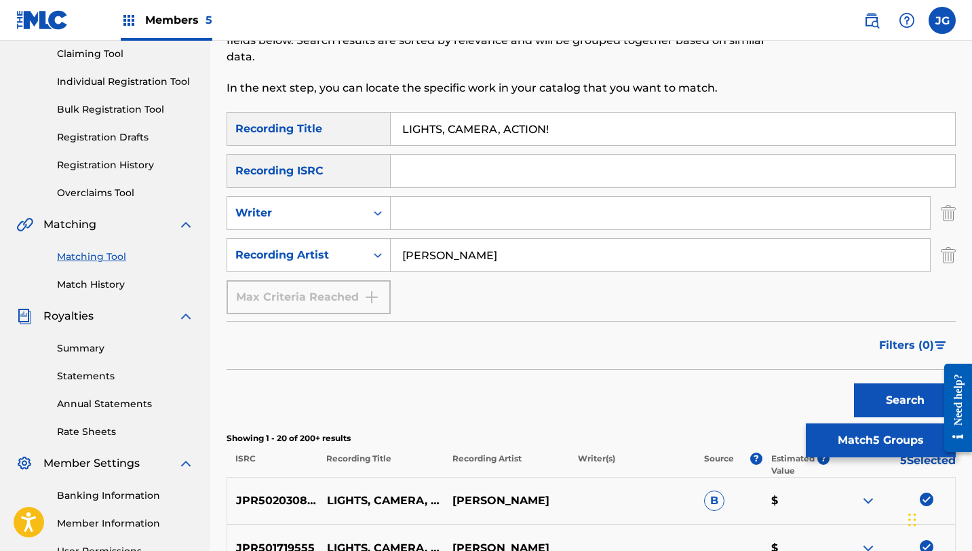
click at [412, 203] on input "Search Form" at bounding box center [660, 213] width 539 height 33
type input "tee lopes"
drag, startPoint x: 494, startPoint y: 254, endPoint x: 390, endPoint y: 252, distance: 104.5
click at [391, 253] on input "tee lopes" at bounding box center [660, 255] width 539 height 33
click at [770, 383] on button "Search" at bounding box center [905, 400] width 102 height 34
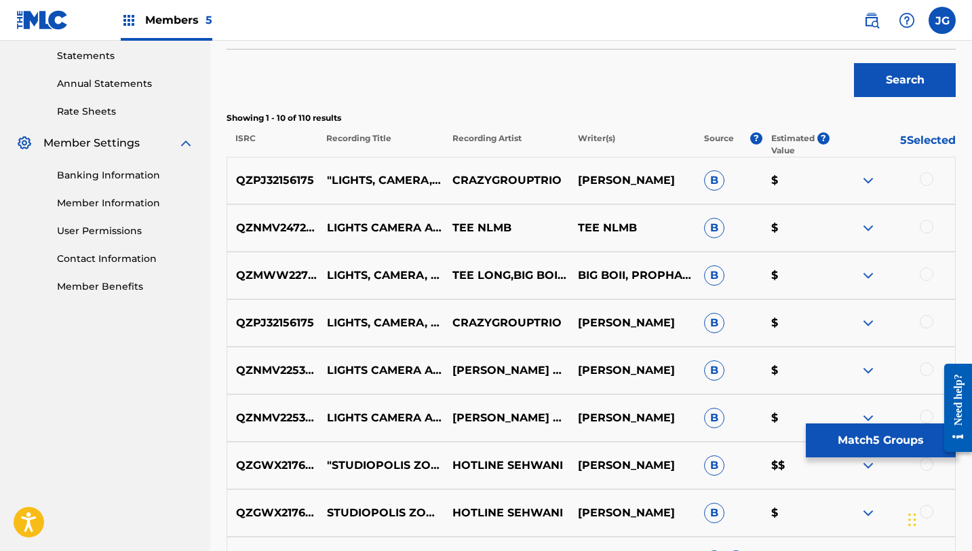
scroll to position [491, 0]
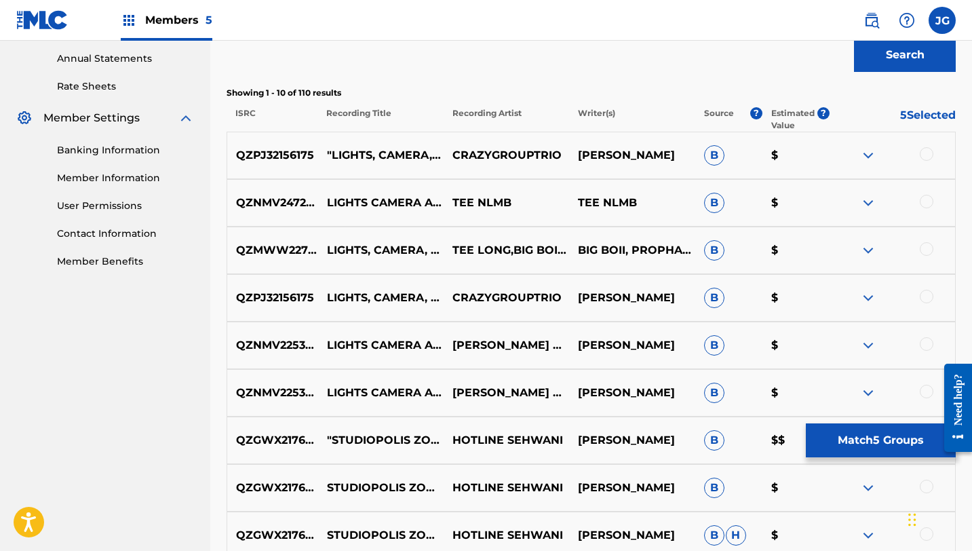
click at [770, 156] on div at bounding box center [927, 154] width 14 height 14
click at [770, 296] on div at bounding box center [927, 297] width 14 height 14
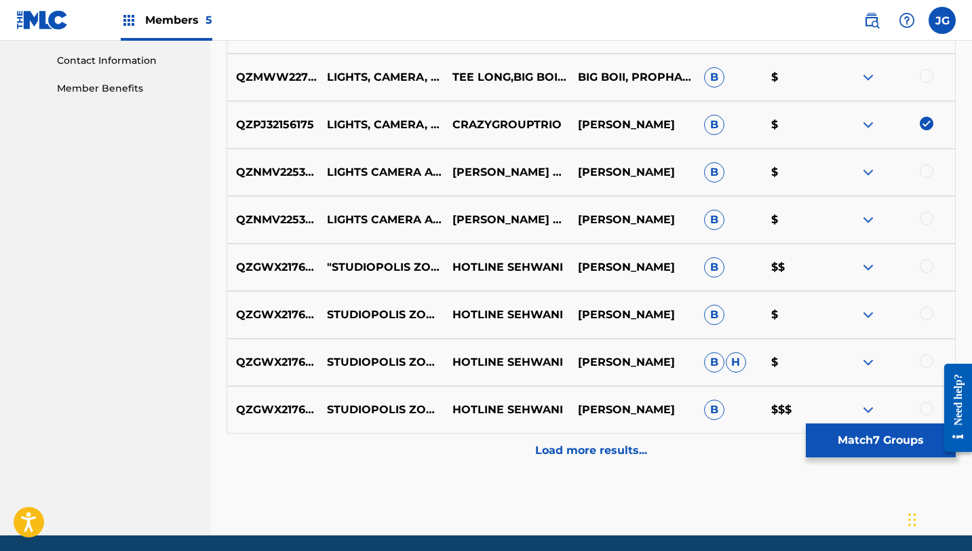
scroll to position [658, 0]
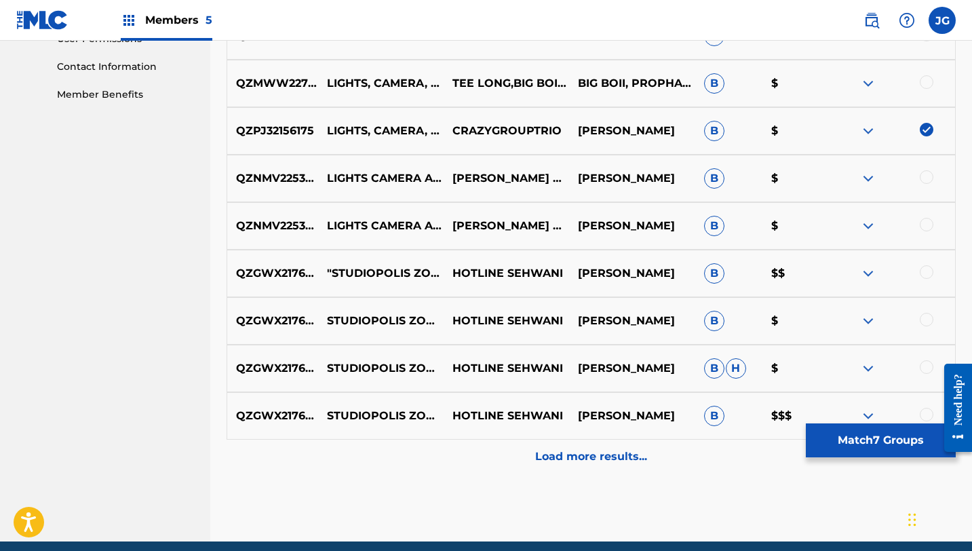
click at [420, 419] on p "STUDIOPOLIS ZONE ACT 1 LOFI - LIGHTS, CAMERA, ACTION! (FROM "SONIC MANIA") - CO…" at bounding box center [380, 416] width 125 height 16
click at [770, 272] on div at bounding box center [927, 272] width 14 height 14
click at [770, 319] on div at bounding box center [927, 320] width 14 height 14
click at [770, 367] on div at bounding box center [927, 367] width 14 height 14
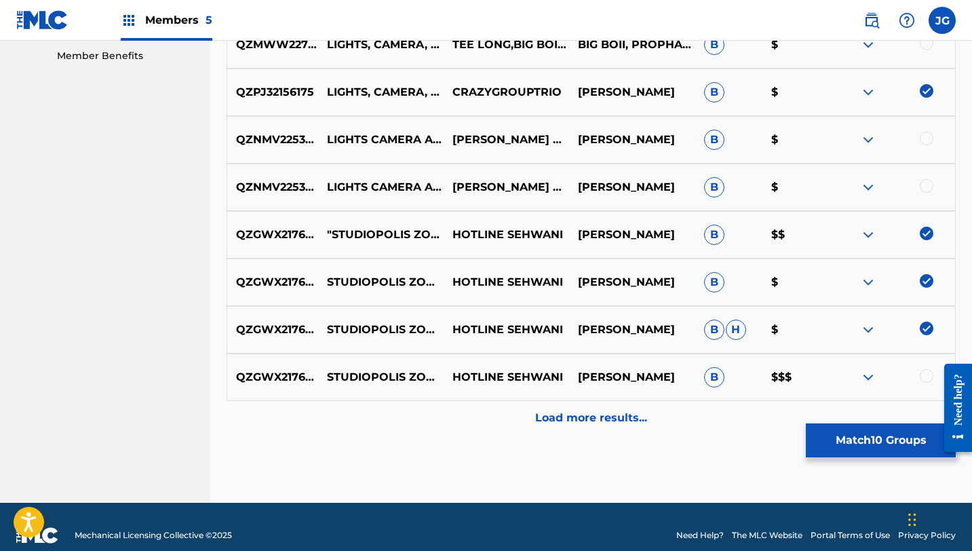
scroll to position [713, 0]
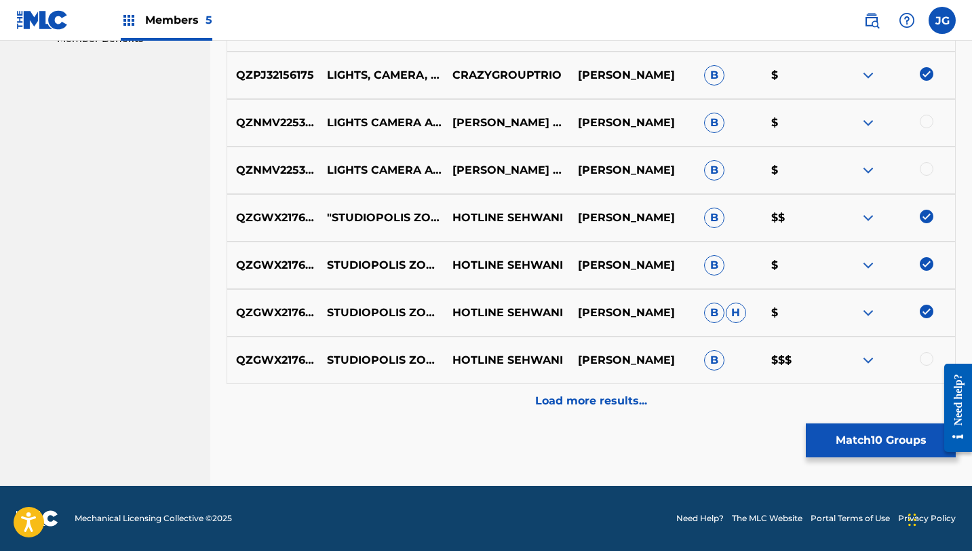
click at [770, 363] on div at bounding box center [927, 359] width 14 height 14
click at [625, 405] on p "Load more results..." at bounding box center [591, 401] width 112 height 16
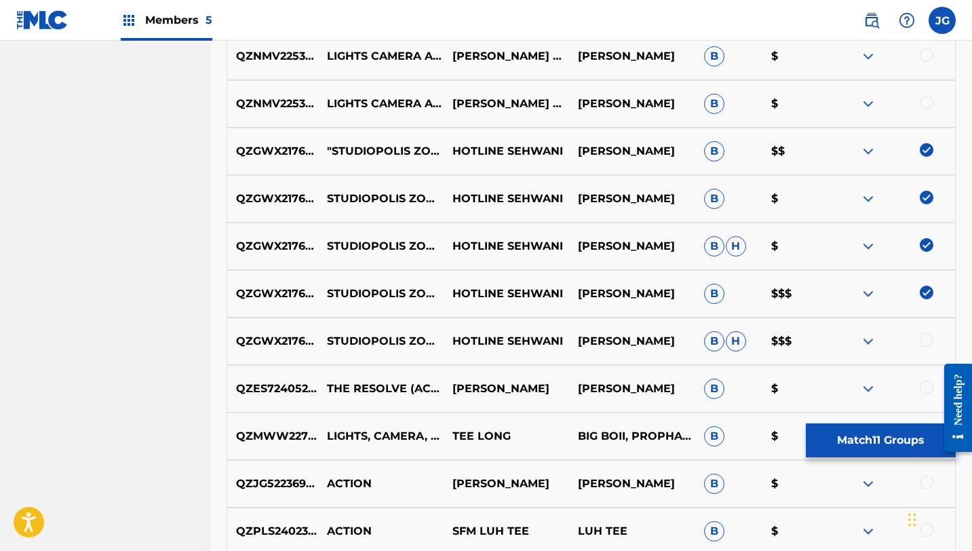
scroll to position [785, 0]
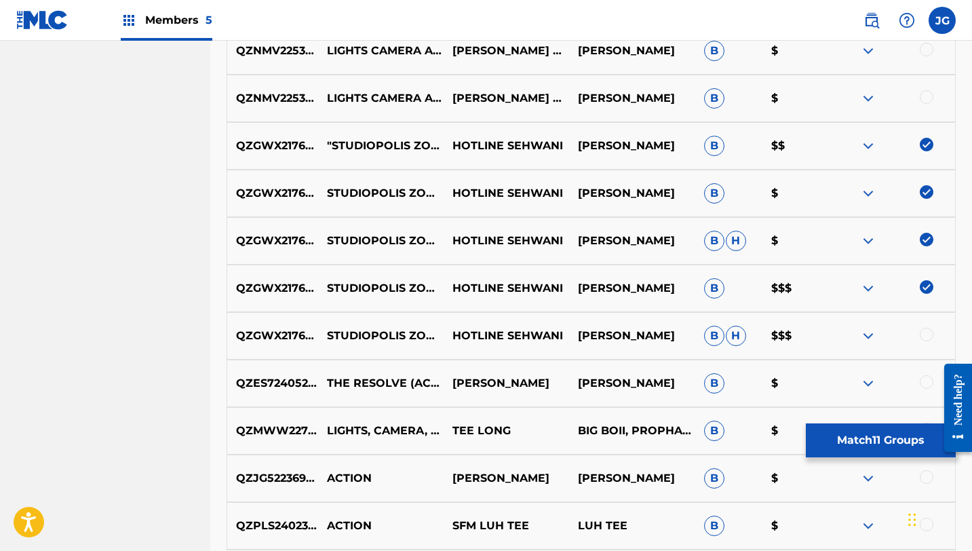
click at [770, 337] on div at bounding box center [927, 335] width 14 height 14
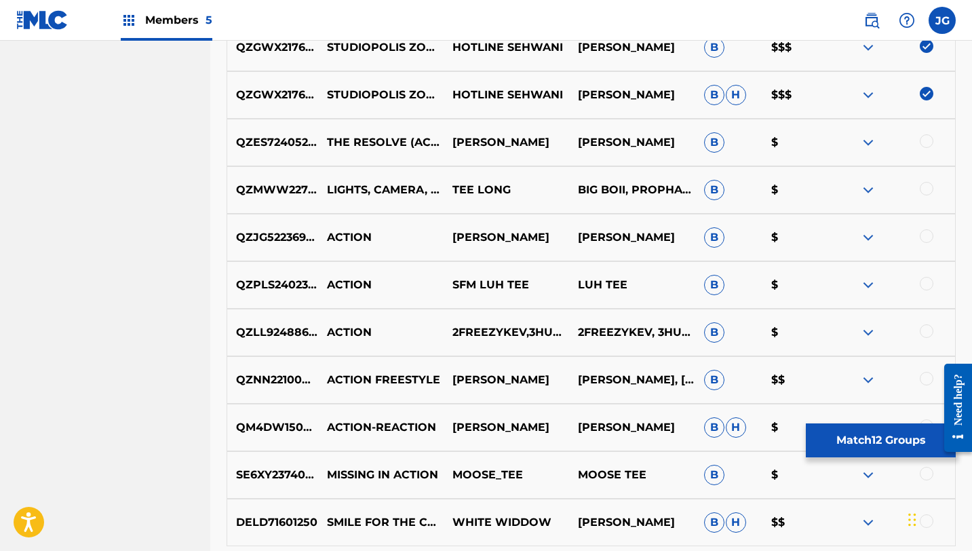
scroll to position [1034, 0]
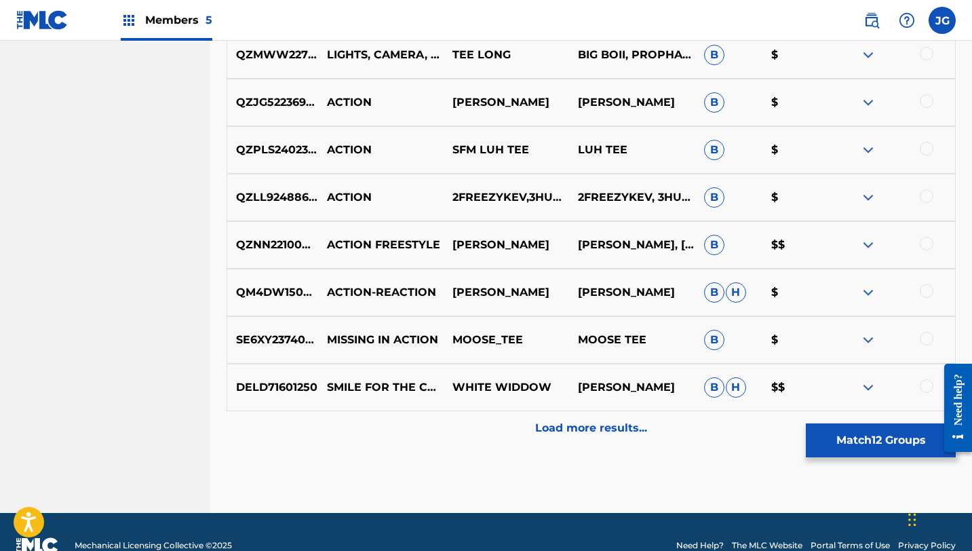
click at [595, 433] on p "Load more results..." at bounding box center [591, 428] width 112 height 16
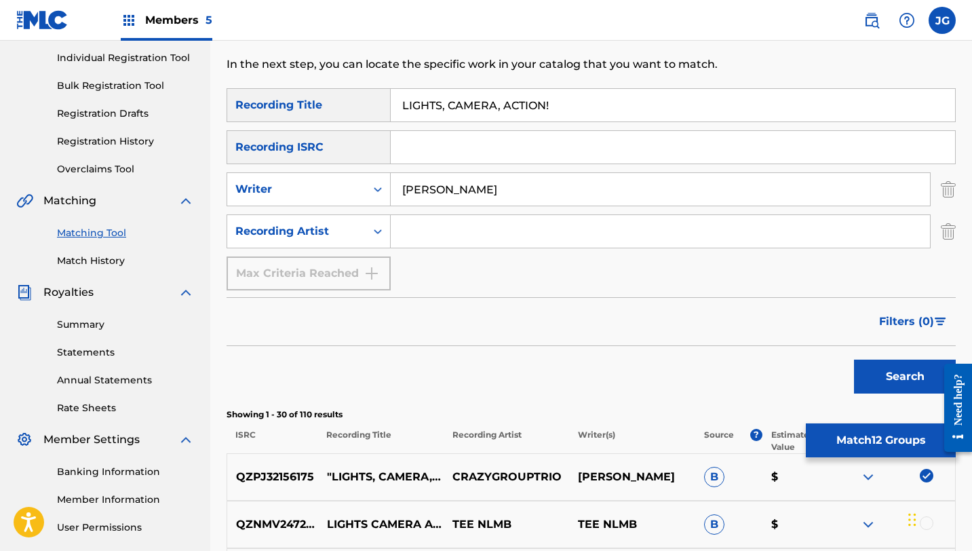
scroll to position [0, 0]
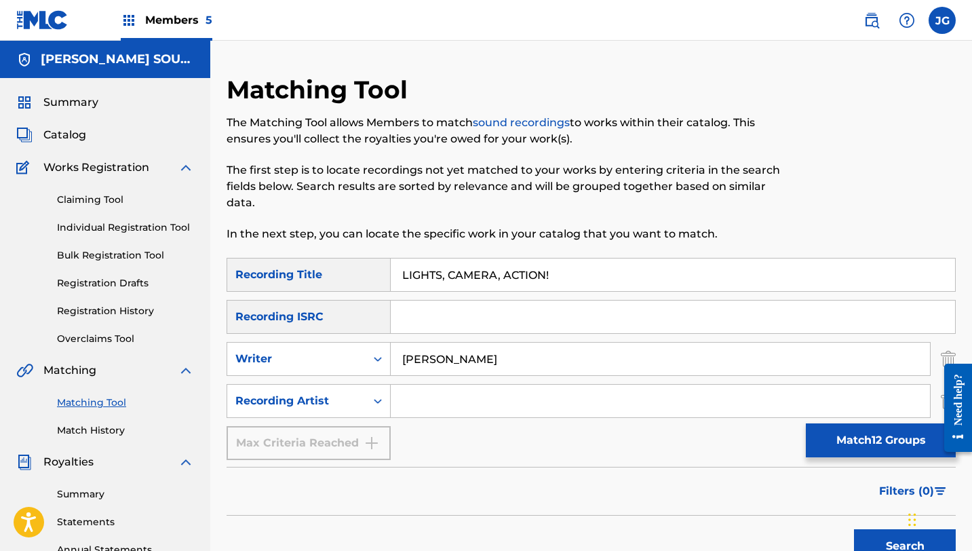
click at [454, 396] on input "Search Form" at bounding box center [660, 401] width 539 height 33
type input "tee lopes"
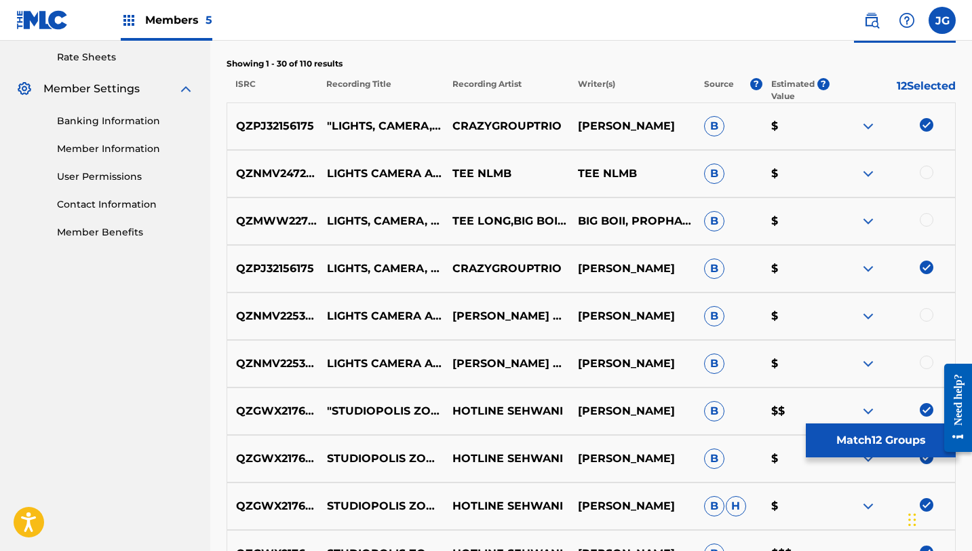
click at [770, 9] on button "Search" at bounding box center [905, 26] width 102 height 34
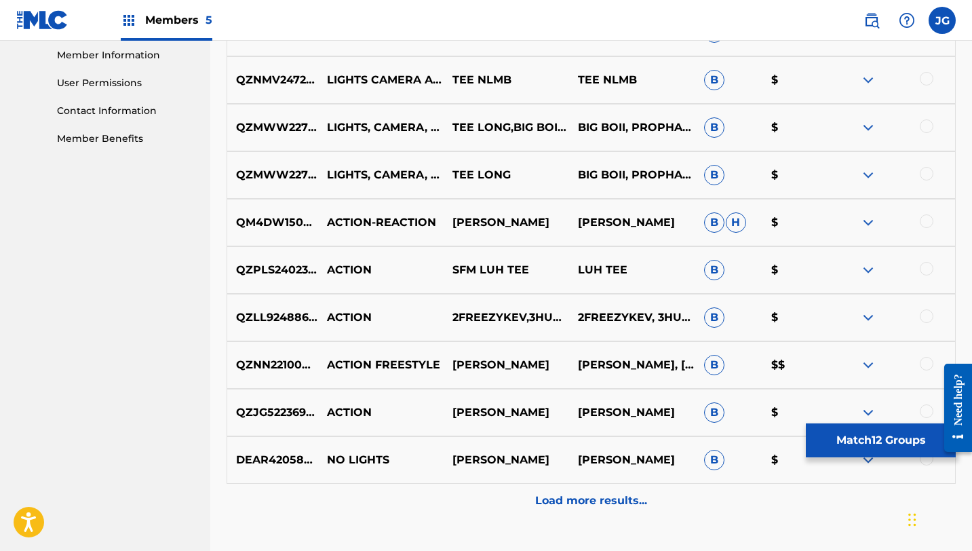
scroll to position [615, 0]
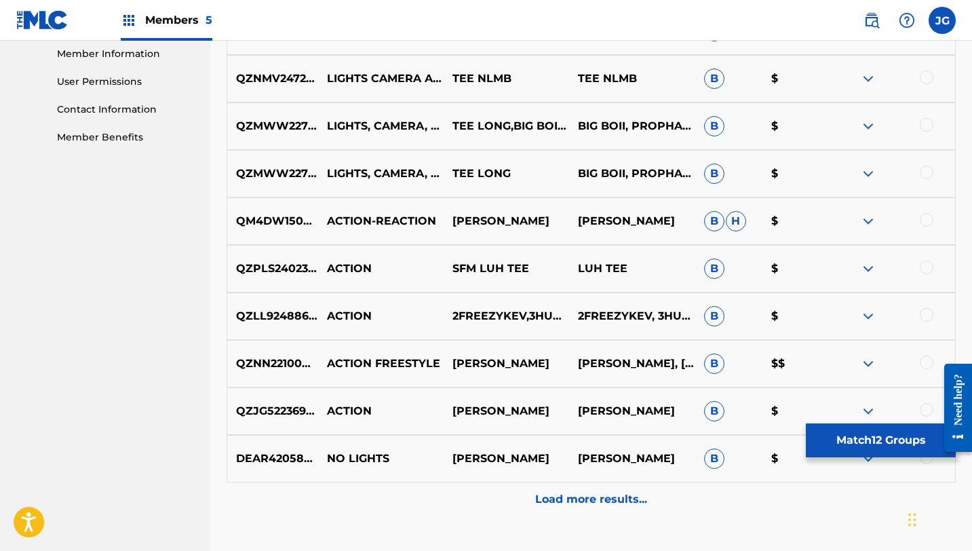
click at [770, 431] on button "Match 12 Groups" at bounding box center [881, 440] width 150 height 34
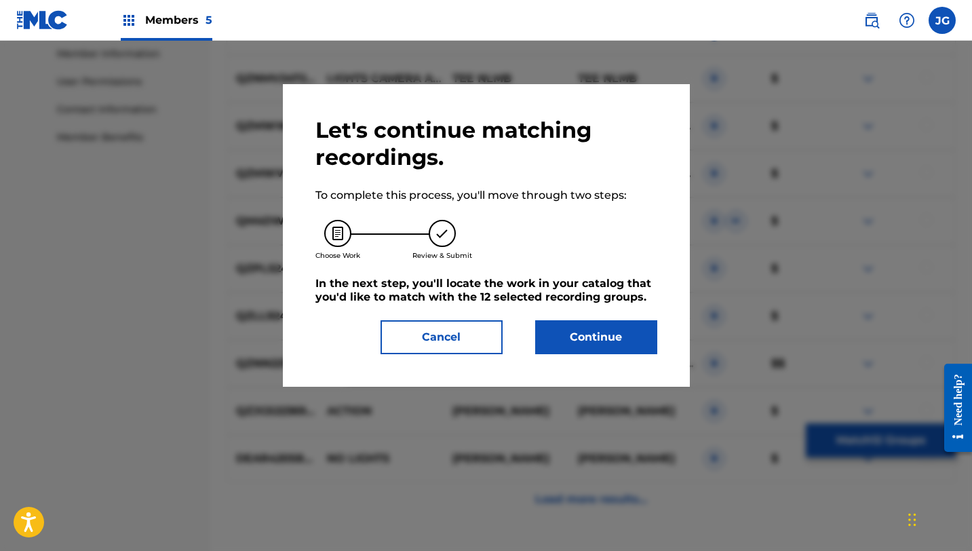
click at [601, 340] on button "Continue" at bounding box center [596, 337] width 122 height 34
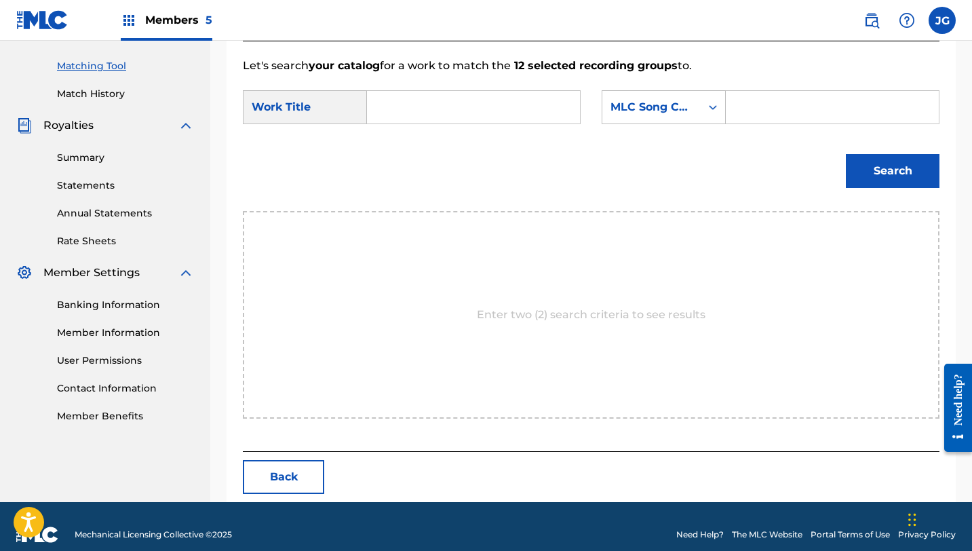
scroll to position [353, 0]
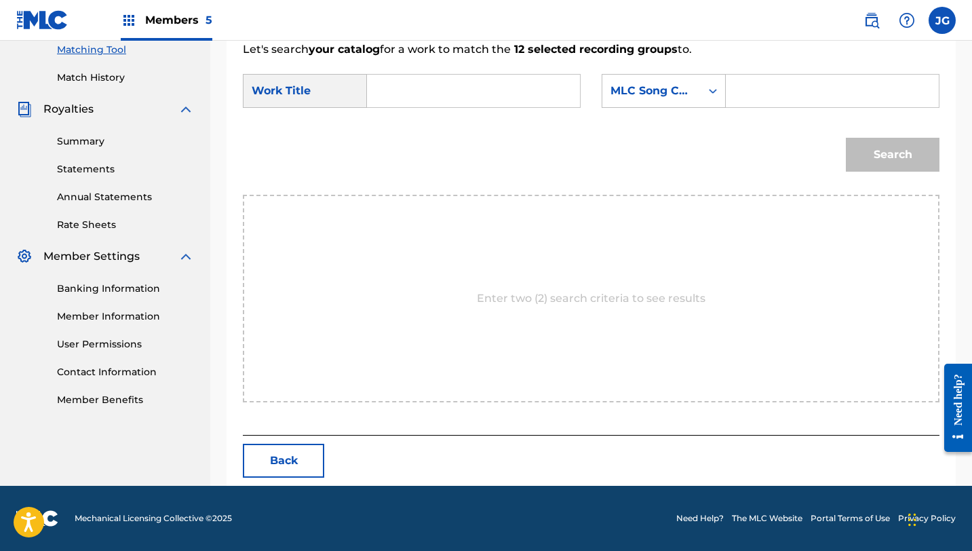
click at [489, 84] on input "Search Form" at bounding box center [473, 91] width 190 height 33
click at [400, 174] on span "ts, camera, action! (studiopolis act 1)" at bounding box center [421, 162] width 63 height 94
type input "lights, camera, action! (studiopolis act 1)"
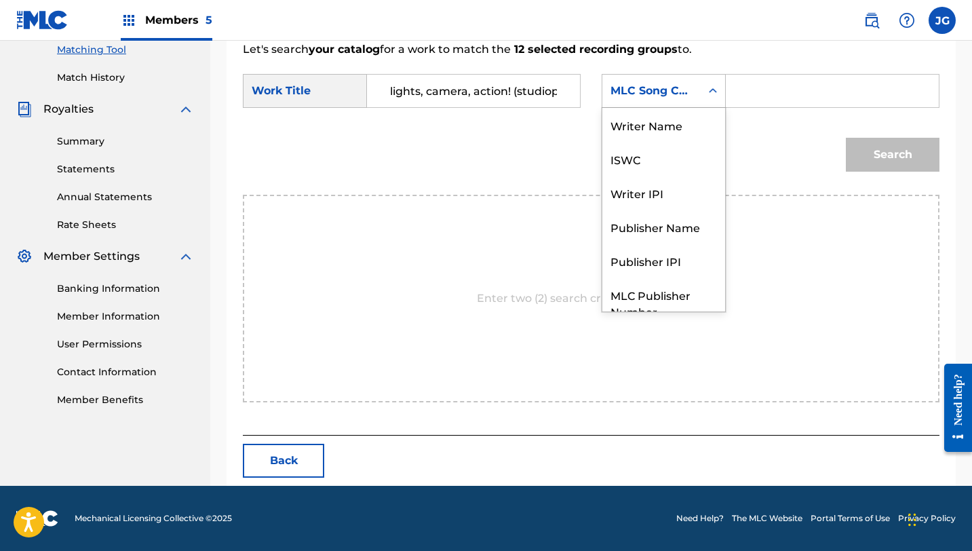
click at [663, 103] on div "MLC Song Code" at bounding box center [651, 91] width 98 height 26
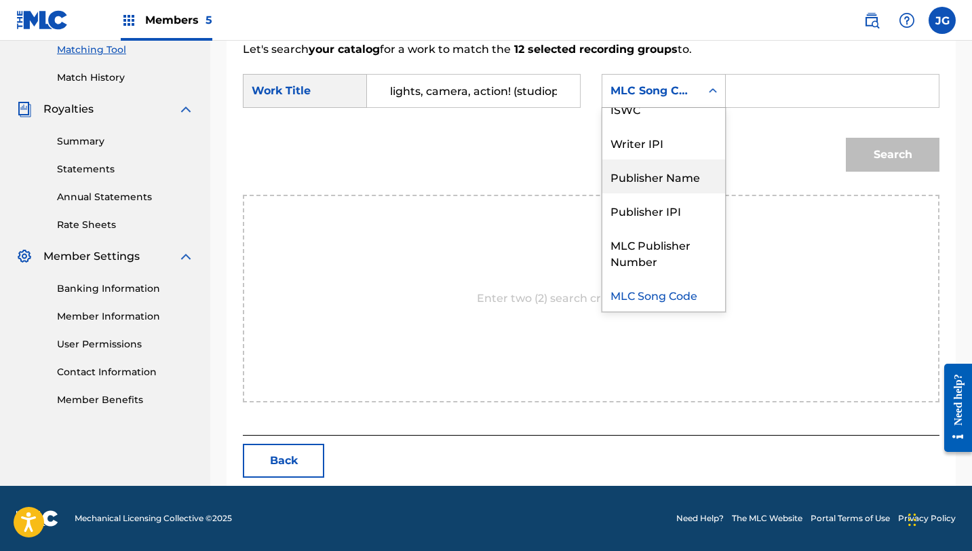
scroll to position [0, 0]
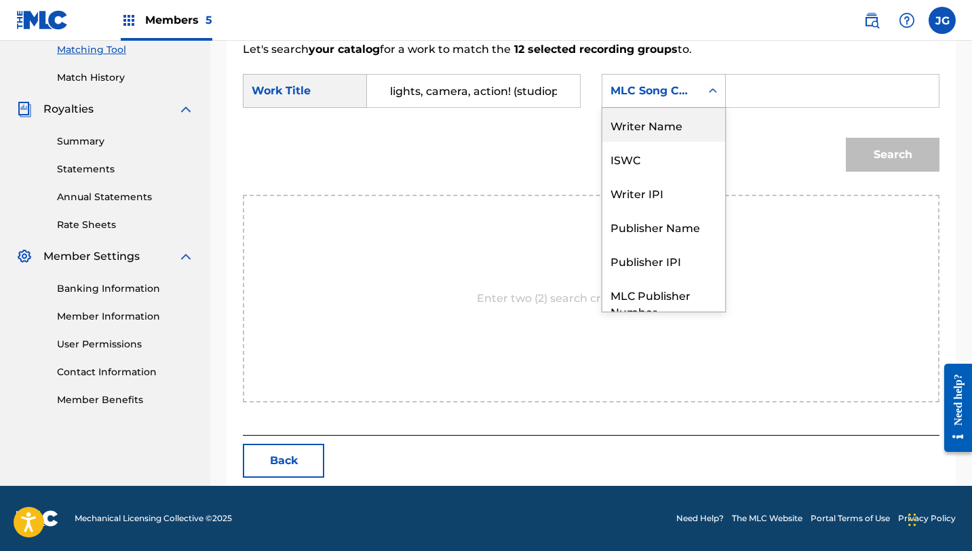
click at [650, 131] on div "Writer Name" at bounding box center [663, 125] width 123 height 34
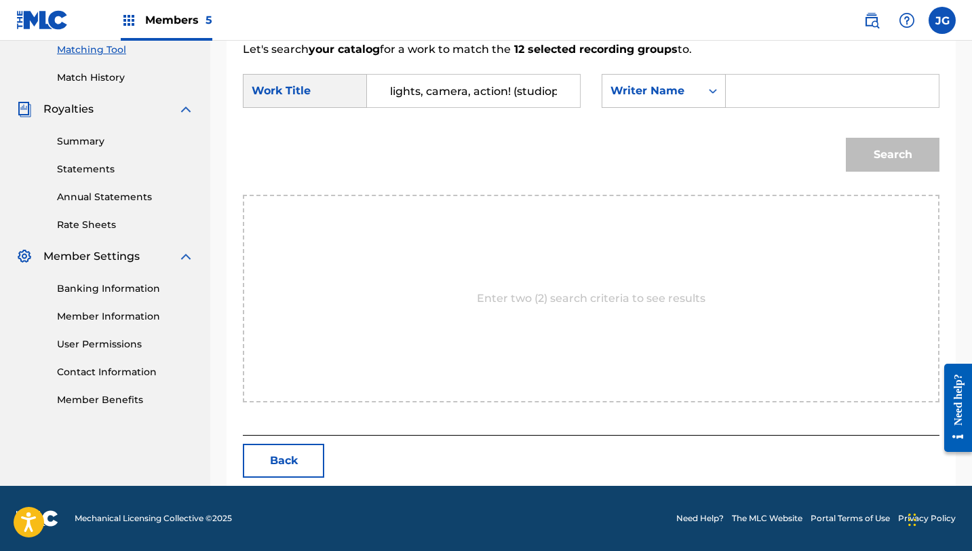
click at [756, 65] on form "SearchWithCriteria6fd4d1f2-8f52-4b9a-be35-56f97c3f3269 Work Title lights, camer…" at bounding box center [591, 126] width 697 height 137
click at [756, 87] on input "Search Form" at bounding box center [832, 91] width 190 height 33
type input "tee lopes"
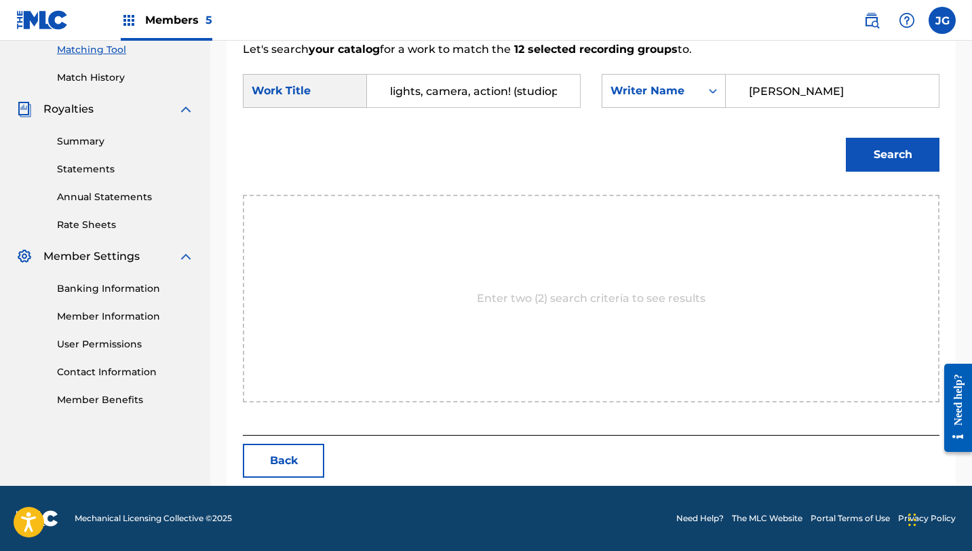
click at [770, 138] on button "Search" at bounding box center [893, 155] width 94 height 34
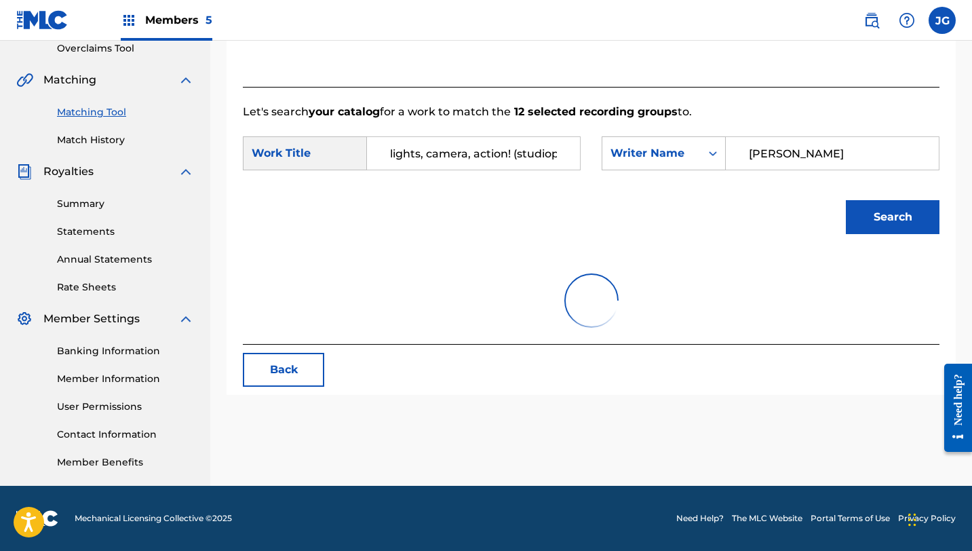
scroll to position [353, 0]
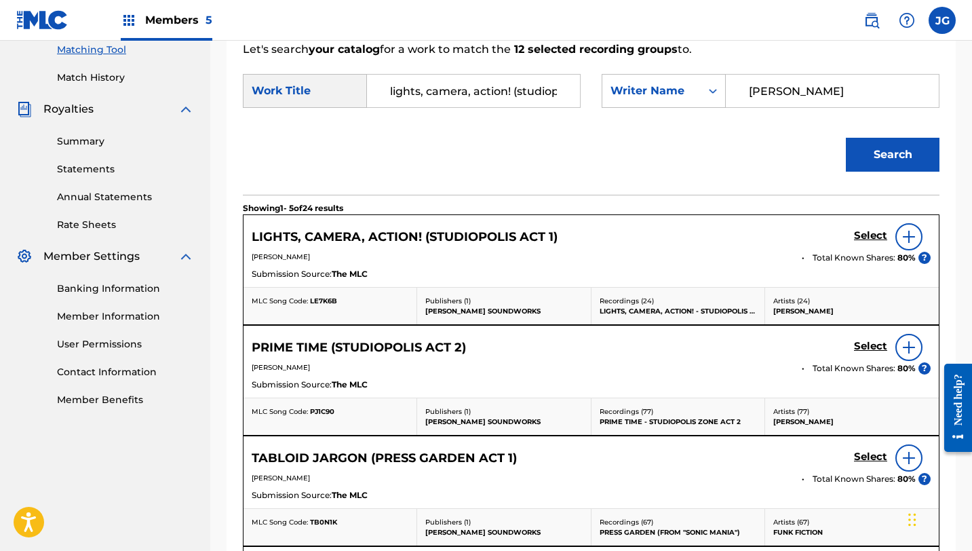
click at [770, 240] on h5 "Select" at bounding box center [870, 235] width 33 height 13
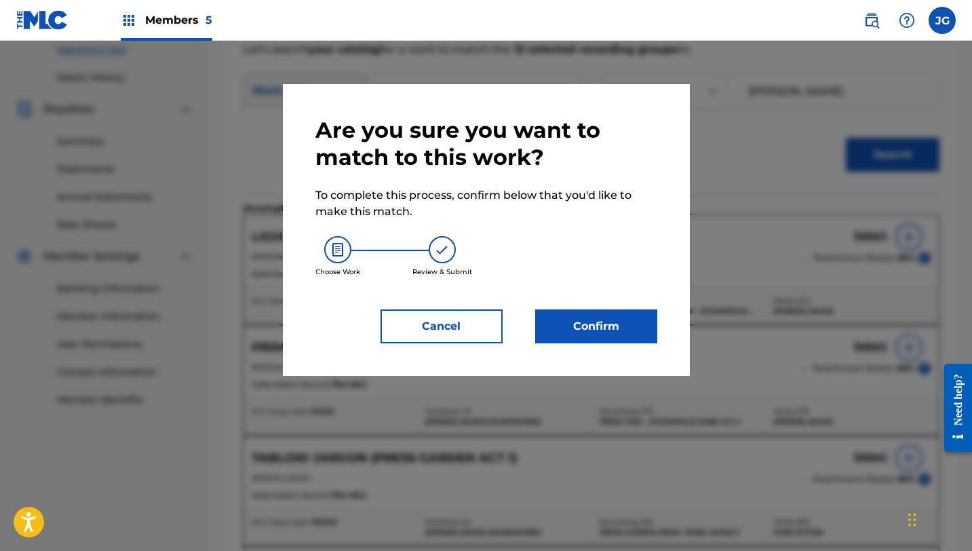
click at [607, 340] on button "Confirm" at bounding box center [596, 326] width 122 height 34
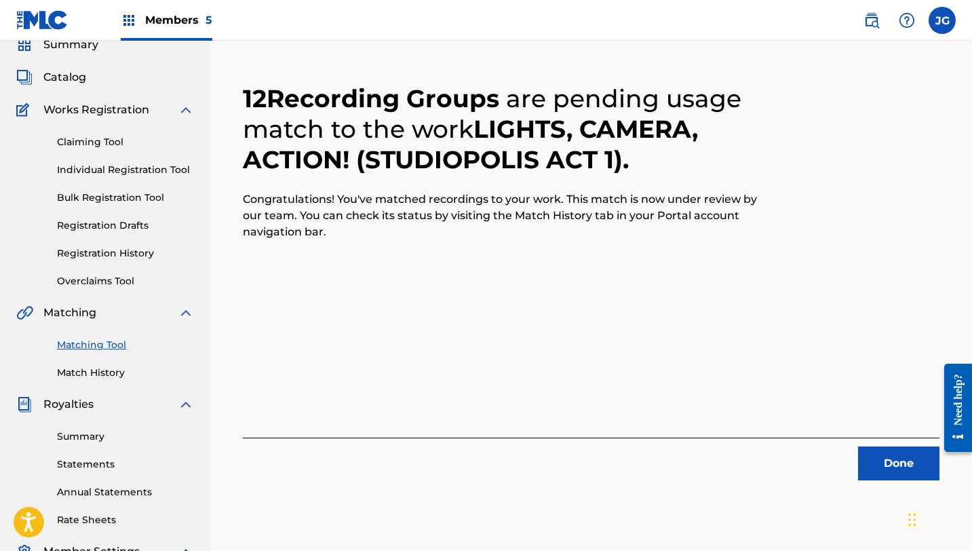
scroll to position [270, 0]
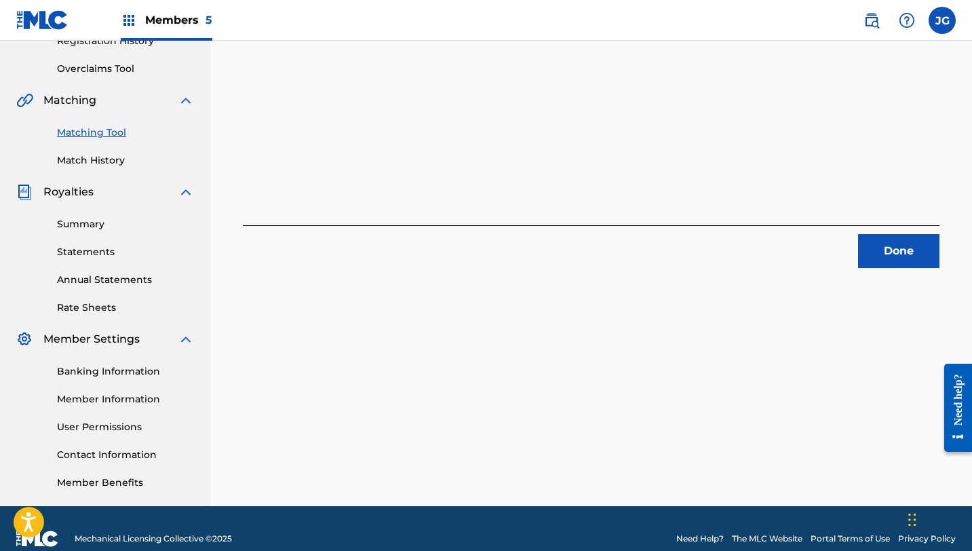
click at [770, 255] on button "Done" at bounding box center [898, 251] width 81 height 34
